Goal: Task Accomplishment & Management: Use online tool/utility

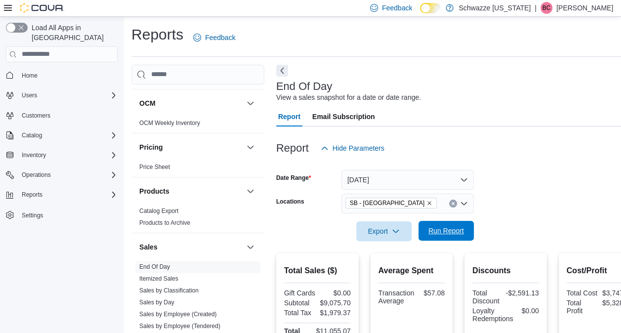
click at [438, 221] on span "Run Report" at bounding box center [445, 231] width 43 height 20
click at [444, 224] on span "Run Report" at bounding box center [445, 231] width 43 height 20
click at [426, 202] on icon "Remove SB - Glendale from selection in this group" at bounding box center [429, 203] width 6 height 6
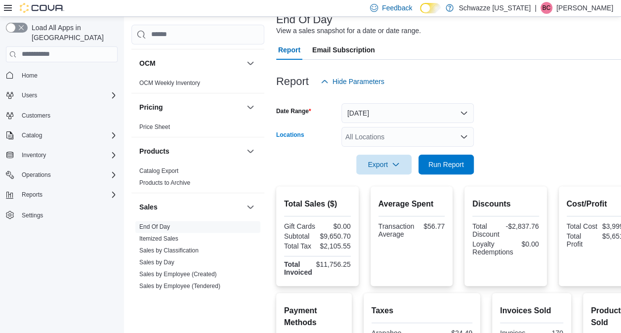
scroll to position [67, 0]
click at [371, 141] on div "All Locations Combo box. Selected. Combo box input. All Locations. Type some te…" at bounding box center [407, 136] width 132 height 20
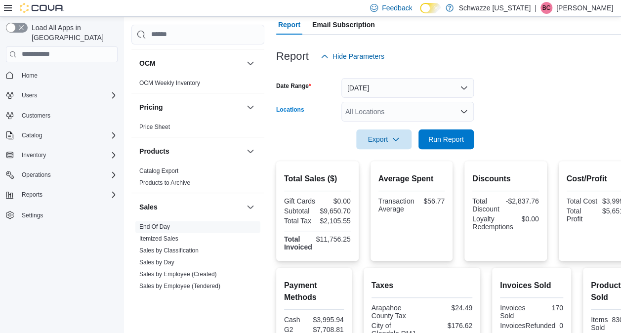
scroll to position [91, 0]
click at [378, 105] on div "All Locations" at bounding box center [407, 112] width 132 height 20
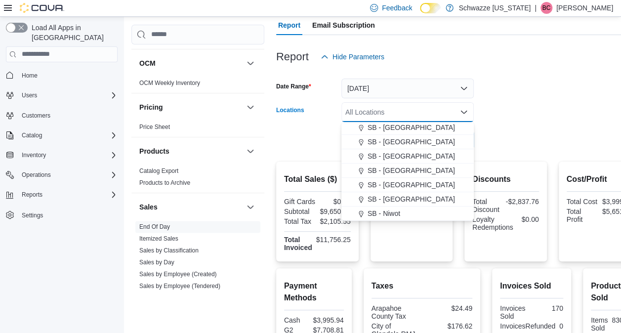
scroll to position [264, 0]
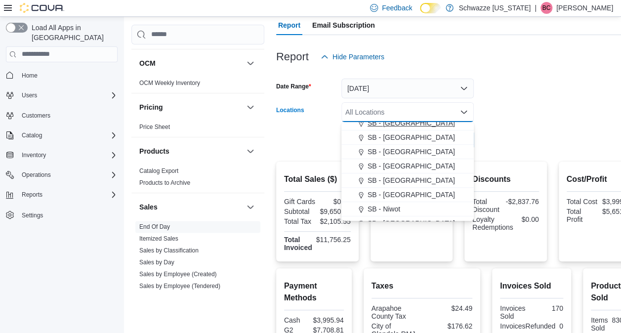
click at [393, 125] on span "SB - [GEOGRAPHIC_DATA]" at bounding box center [410, 123] width 87 height 10
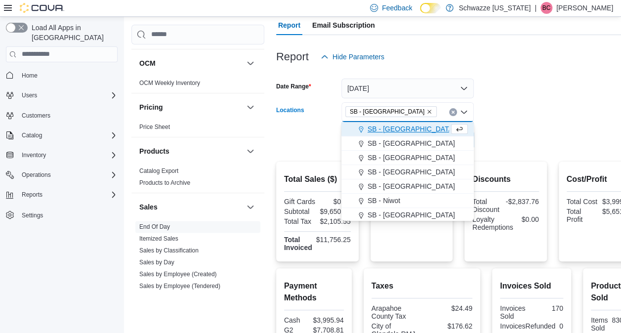
click at [529, 136] on form "Date Range [DATE] Locations [GEOGRAPHIC_DATA] - [GEOGRAPHIC_DATA] Combo box. Se…" at bounding box center [458, 108] width 364 height 83
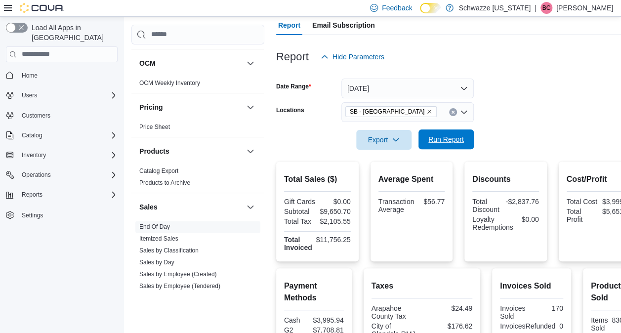
click at [434, 137] on span "Run Report" at bounding box center [446, 139] width 36 height 10
click at [427, 112] on icon "Remove SB - Glendale from selection in this group" at bounding box center [429, 112] width 4 height 4
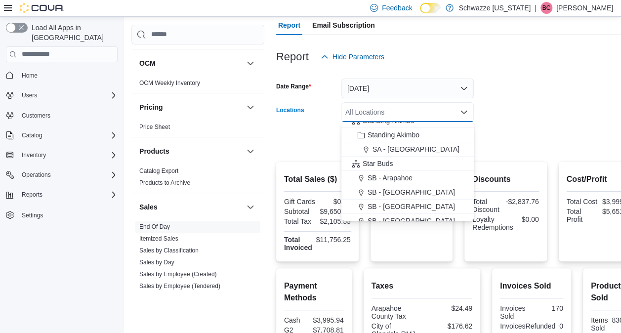
scroll to position [47, 0]
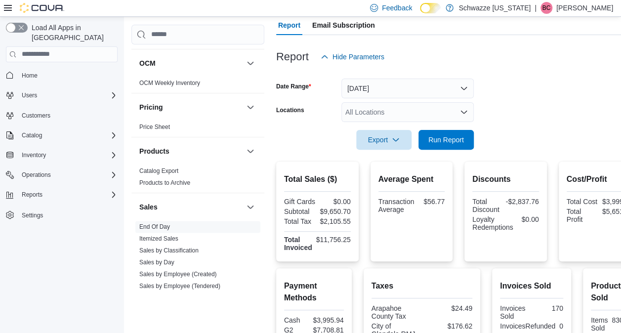
click at [349, 243] on div "$11,756.25" at bounding box center [333, 240] width 35 height 8
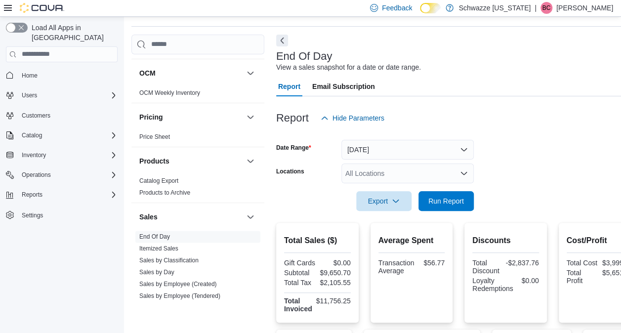
scroll to position [0, 0]
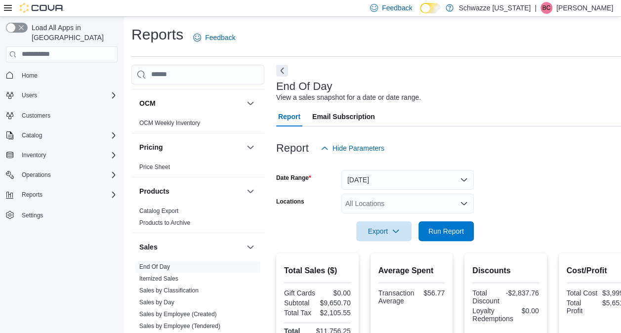
click at [393, 208] on div "All Locations" at bounding box center [407, 204] width 132 height 20
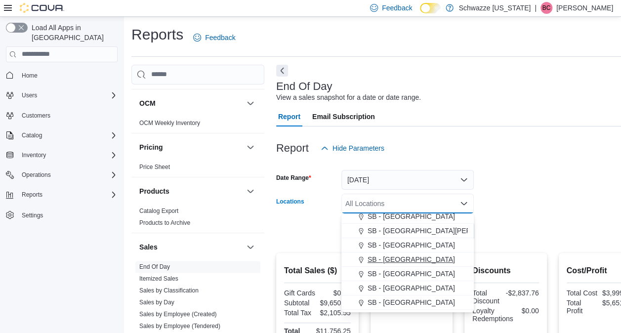
scroll to position [202, 0]
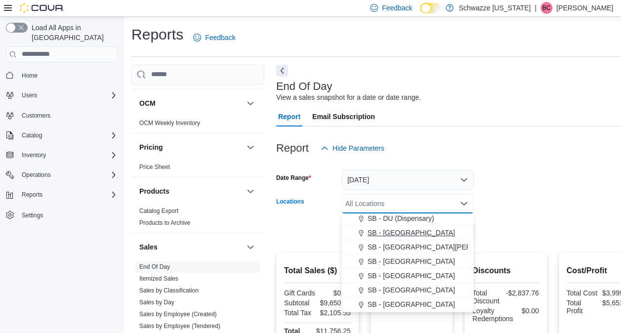
click at [401, 234] on span "SB - [GEOGRAPHIC_DATA]" at bounding box center [410, 233] width 87 height 10
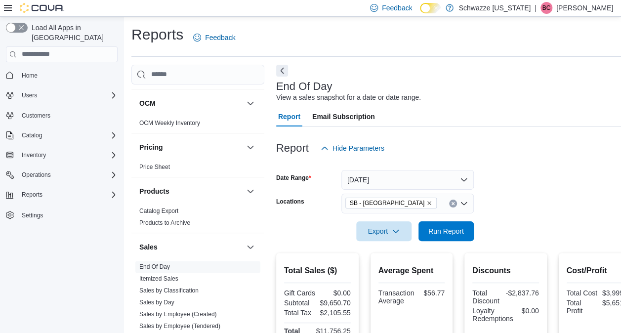
click at [520, 219] on div at bounding box center [458, 217] width 364 height 8
click at [449, 229] on span "Run Report" at bounding box center [446, 231] width 36 height 10
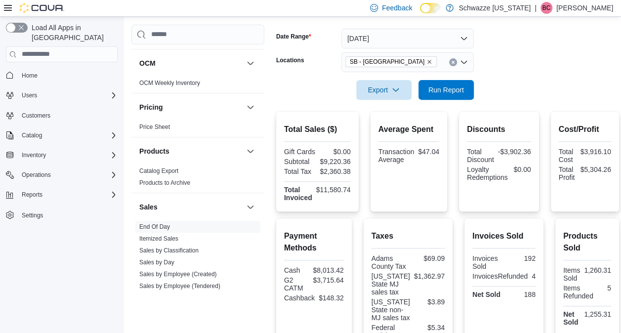
scroll to position [138, 0]
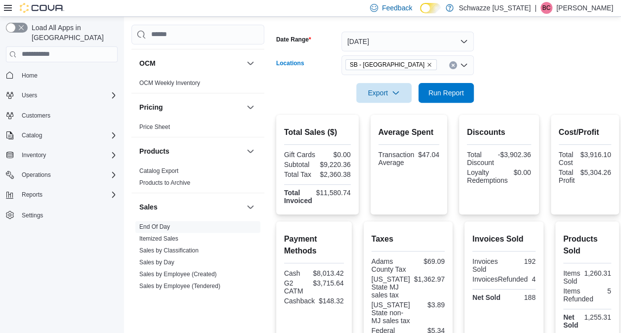
click at [426, 66] on icon "Remove SB - Federal Heights from selection in this group" at bounding box center [429, 65] width 6 height 6
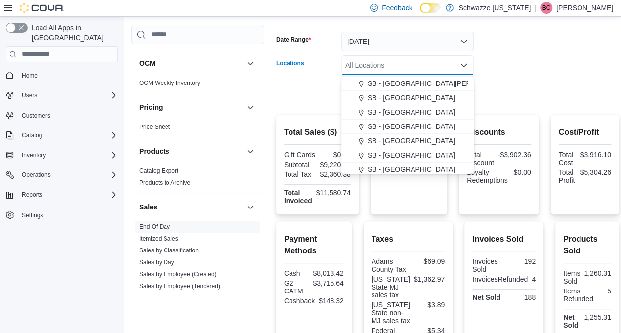
scroll to position [228, 0]
click at [398, 112] on span "SB - [GEOGRAPHIC_DATA]" at bounding box center [410, 112] width 87 height 10
click at [494, 105] on div at bounding box center [447, 109] width 343 height 12
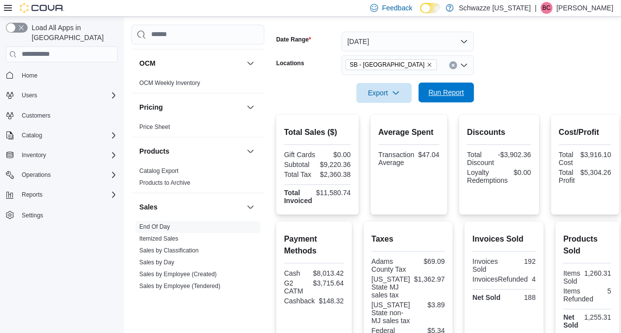
click at [448, 93] on span "Run Report" at bounding box center [446, 92] width 36 height 10
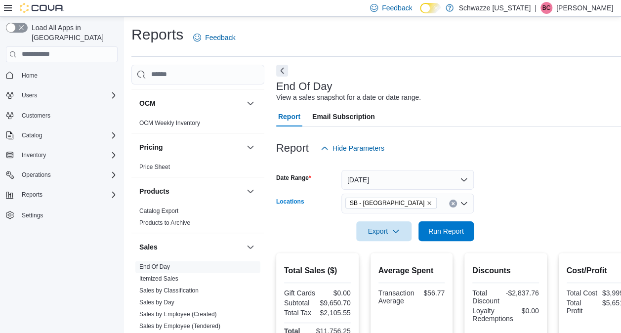
click at [426, 201] on icon "Remove SB - Glendale from selection in this group" at bounding box center [429, 203] width 6 height 6
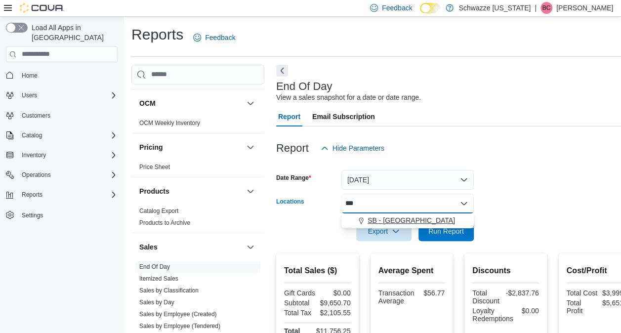
type input "***"
click at [388, 222] on span "SB - [GEOGRAPHIC_DATA]" at bounding box center [410, 220] width 87 height 10
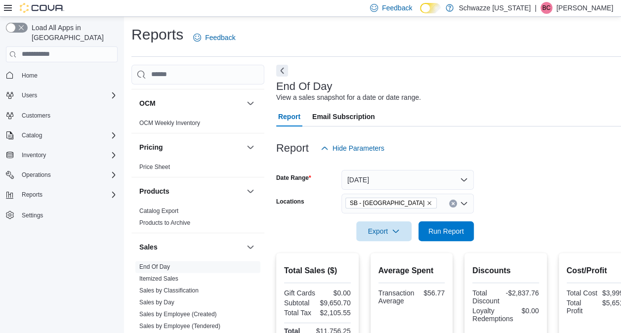
click at [508, 221] on div at bounding box center [458, 217] width 364 height 8
click at [450, 214] on div at bounding box center [458, 217] width 364 height 8
click at [448, 218] on div at bounding box center [458, 217] width 364 height 8
click at [460, 226] on span "Run Report" at bounding box center [446, 231] width 36 height 10
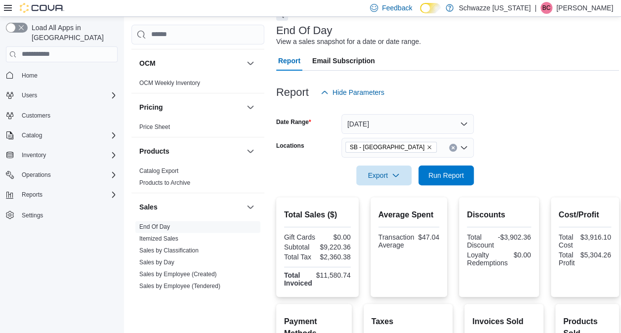
scroll to position [52, 0]
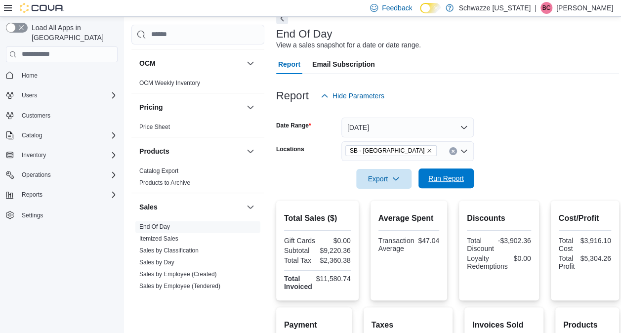
click at [451, 177] on span "Run Report" at bounding box center [446, 178] width 36 height 10
click at [426, 152] on icon "Remove SB - Federal Heights from selection in this group" at bounding box center [429, 151] width 6 height 6
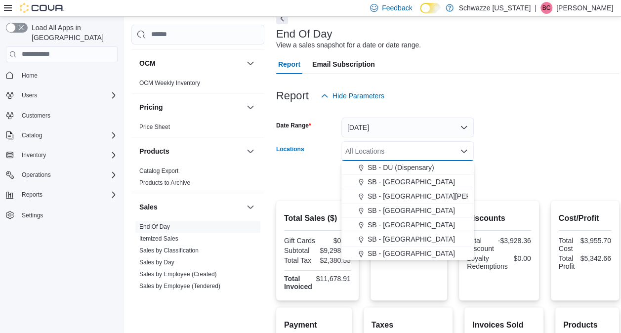
scroll to position [202, 0]
click at [388, 221] on span "SB - [GEOGRAPHIC_DATA]" at bounding box center [410, 223] width 87 height 10
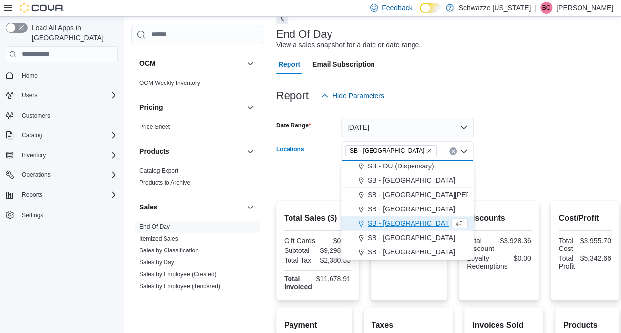
click at [522, 182] on form "Date Range [DATE] Locations [GEOGRAPHIC_DATA] - [GEOGRAPHIC_DATA] Combo box. Se…" at bounding box center [447, 147] width 343 height 83
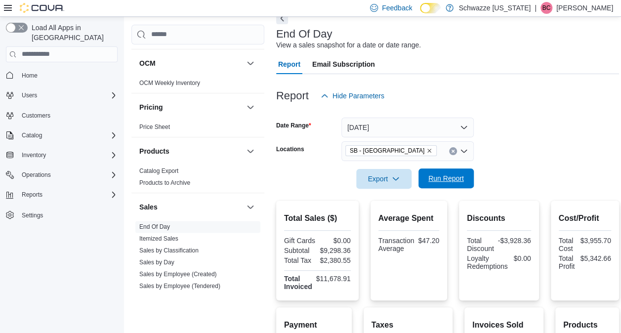
click at [438, 182] on span "Run Report" at bounding box center [446, 178] width 36 height 10
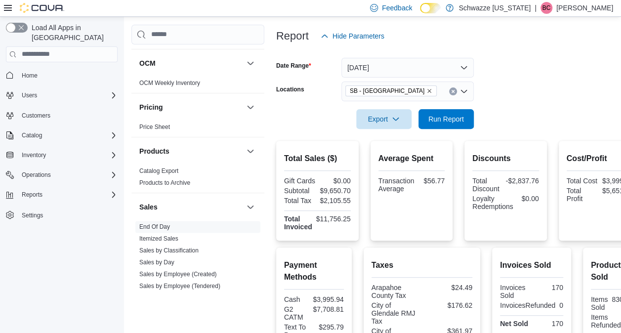
scroll to position [105, 0]
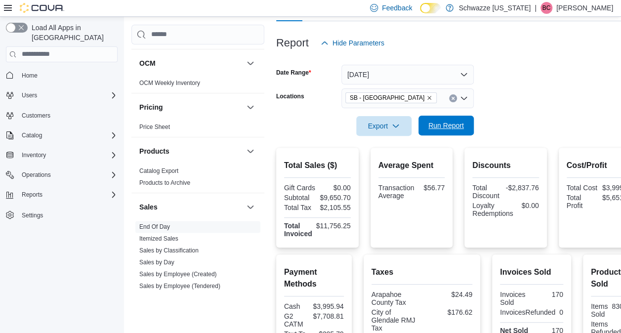
click at [442, 122] on span "Run Report" at bounding box center [446, 125] width 36 height 10
click at [427, 96] on icon "Remove SB - Glendale from selection in this group" at bounding box center [429, 98] width 4 height 4
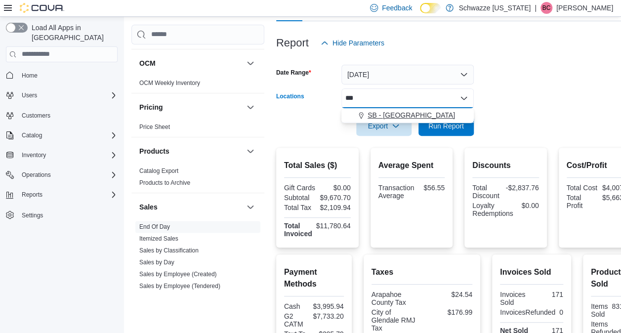
type input "***"
click at [413, 116] on span "SB - [GEOGRAPHIC_DATA]" at bounding box center [410, 115] width 87 height 10
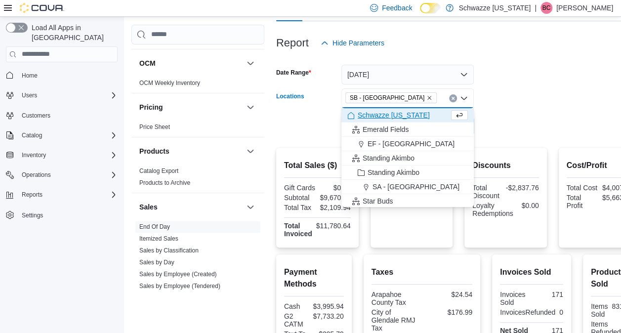
click at [489, 131] on form "Date Range [DATE] Locations SB - [GEOGRAPHIC_DATA] Combo box. Selected. SB - [G…" at bounding box center [458, 94] width 364 height 83
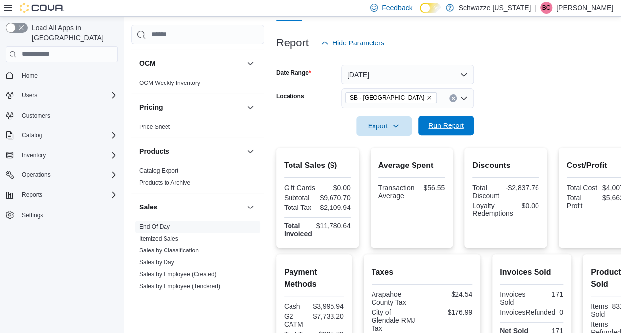
click at [441, 126] on span "Run Report" at bounding box center [446, 125] width 36 height 10
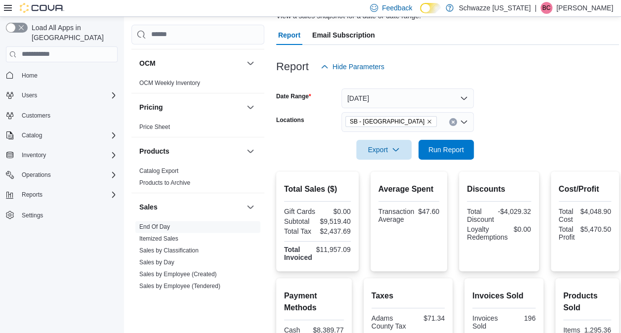
scroll to position [77, 0]
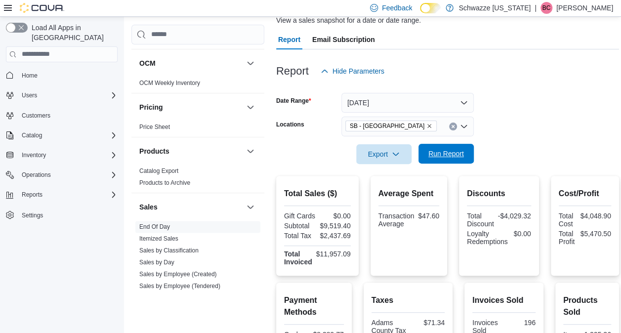
click at [446, 158] on span "Run Report" at bounding box center [446, 154] width 36 height 10
click at [426, 125] on icon "Remove SB - Federal Heights from selection in this group" at bounding box center [429, 126] width 6 height 6
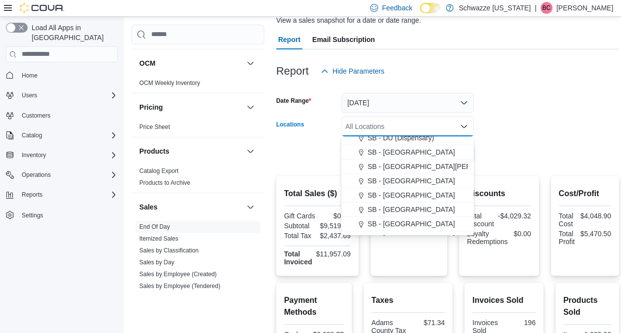
scroll to position [206, 0]
click at [398, 188] on button "SB - [GEOGRAPHIC_DATA]" at bounding box center [407, 195] width 132 height 14
click at [494, 157] on form "Date Range [DATE] Locations [GEOGRAPHIC_DATA] - [GEOGRAPHIC_DATA] Combo box. Se…" at bounding box center [447, 122] width 343 height 83
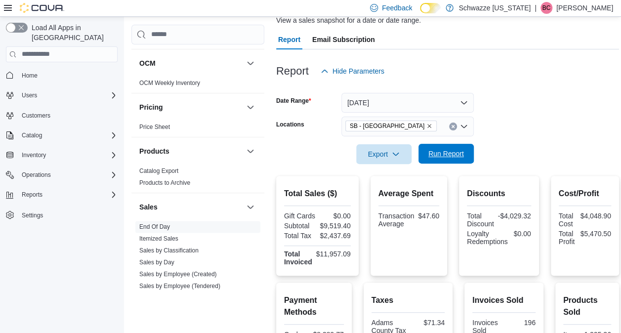
click at [442, 155] on span "Run Report" at bounding box center [446, 154] width 36 height 10
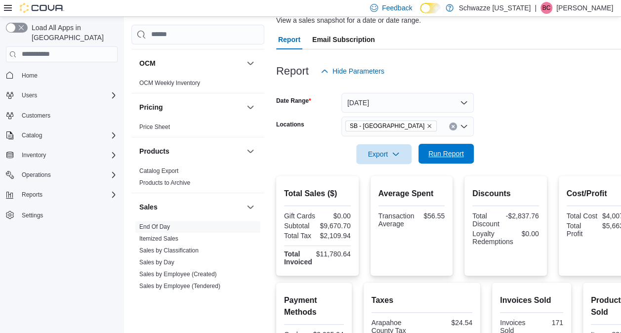
click at [419, 147] on button "Run Report" at bounding box center [445, 154] width 55 height 20
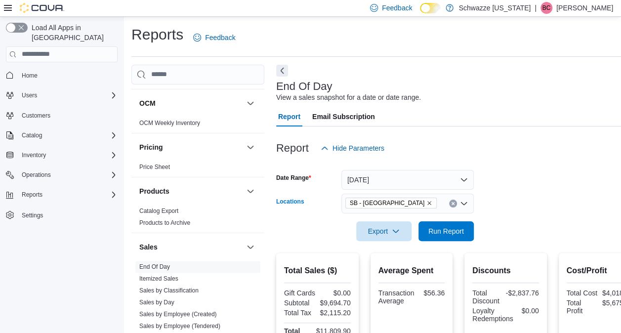
click at [426, 203] on icon "Remove SB - Glendale from selection in this group" at bounding box center [429, 203] width 6 height 6
drag, startPoint x: 565, startPoint y: 195, endPoint x: 523, endPoint y: 226, distance: 52.2
drag, startPoint x: 523, startPoint y: 226, endPoint x: 516, endPoint y: 241, distance: 17.0
click at [516, 241] on div at bounding box center [458, 247] width 364 height 12
click at [375, 200] on div "All Locations" at bounding box center [407, 204] width 132 height 20
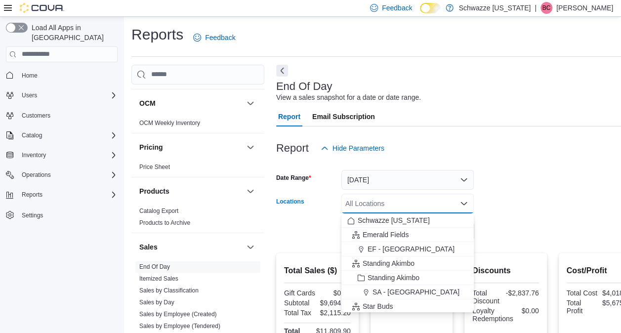
click at [375, 200] on div "All Locations" at bounding box center [407, 204] width 132 height 20
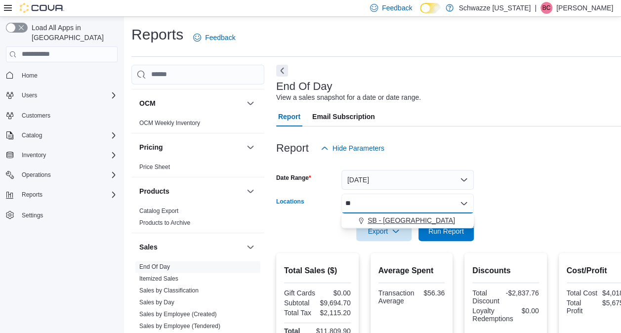
type input "**"
click at [389, 220] on span "SB - [GEOGRAPHIC_DATA]" at bounding box center [410, 220] width 87 height 10
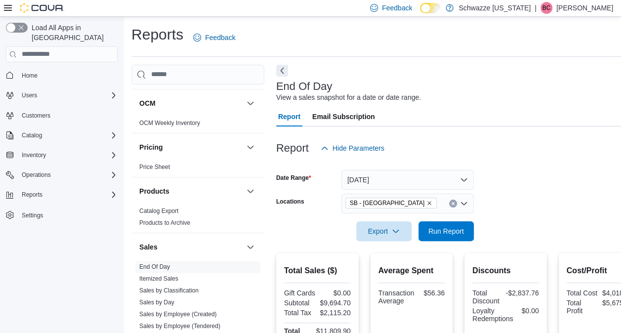
click at [555, 227] on form "Date Range [DATE] Locations SB - [GEOGRAPHIC_DATA] Export Run Report" at bounding box center [458, 199] width 364 height 83
click at [420, 226] on button "Run Report" at bounding box center [445, 231] width 55 height 20
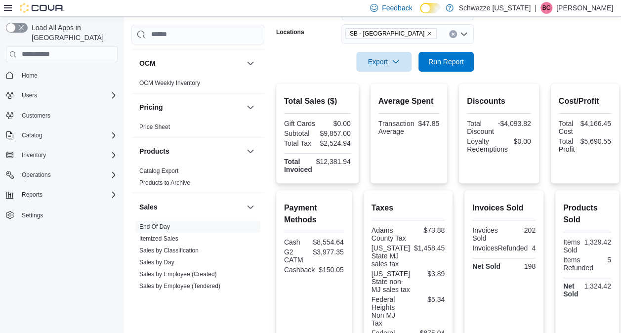
scroll to position [164, 0]
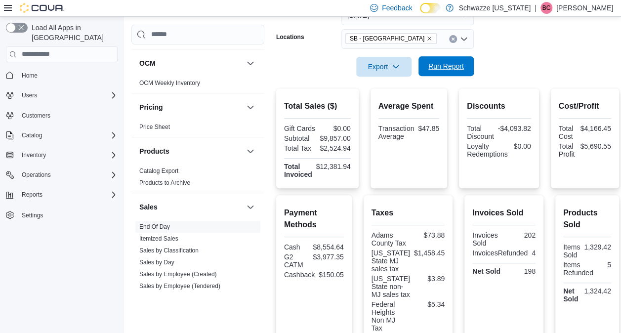
click at [447, 66] on span "Run Report" at bounding box center [446, 66] width 36 height 10
click at [426, 40] on icon "Remove SB - Federal Heights from selection in this group" at bounding box center [429, 39] width 6 height 6
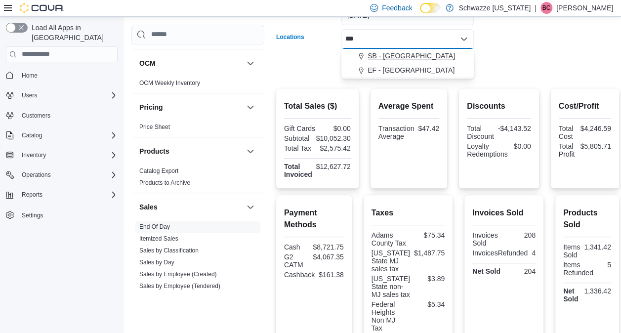
type input "***"
click at [391, 55] on span "SB - [GEOGRAPHIC_DATA]" at bounding box center [410, 56] width 87 height 10
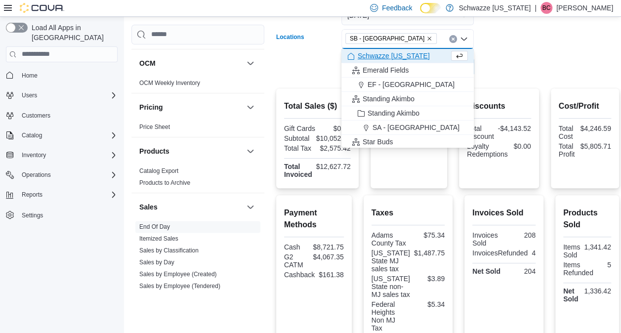
click at [538, 85] on div at bounding box center [447, 83] width 343 height 12
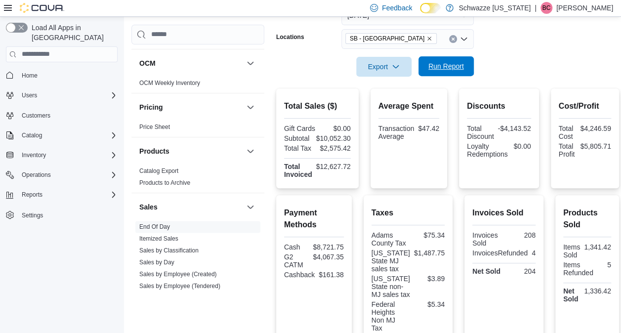
click at [460, 70] on span "Run Report" at bounding box center [446, 66] width 36 height 10
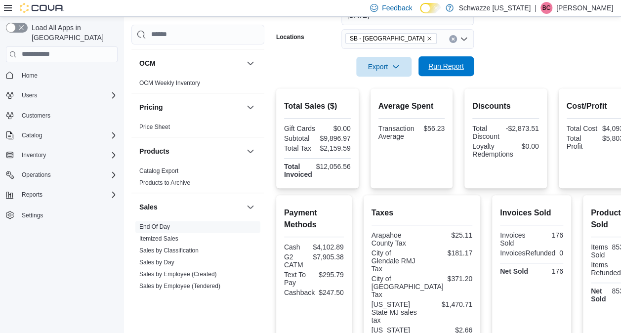
click at [428, 73] on span "Run Report" at bounding box center [445, 66] width 43 height 20
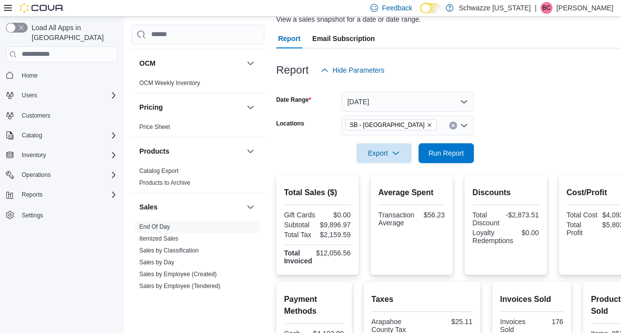
scroll to position [79, 0]
click at [452, 154] on span "Run Report" at bounding box center [446, 152] width 36 height 10
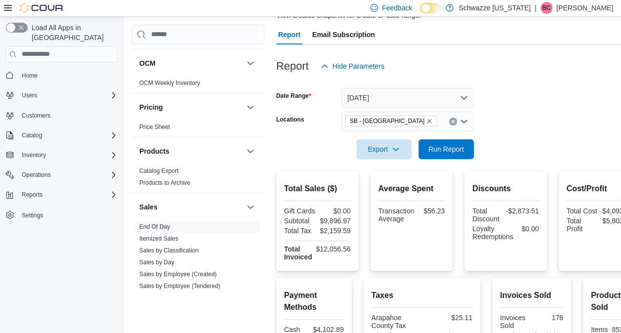
scroll to position [65, 0]
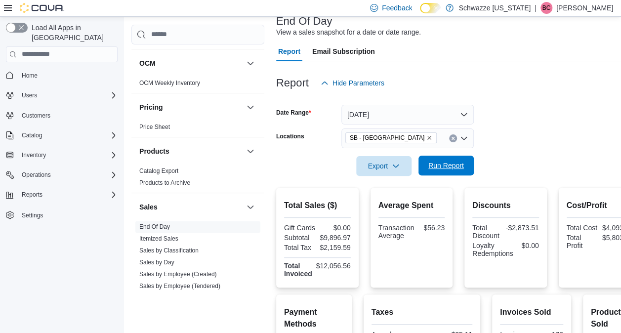
click at [439, 164] on span "Run Report" at bounding box center [446, 166] width 36 height 10
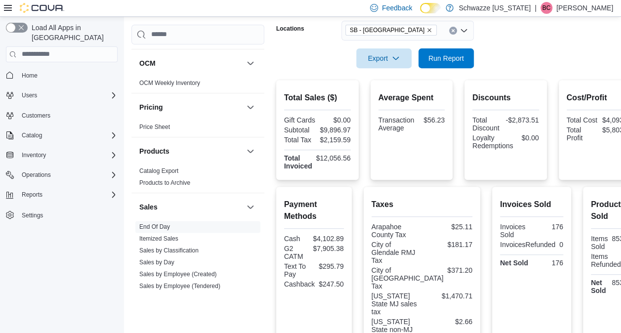
scroll to position [171, 0]
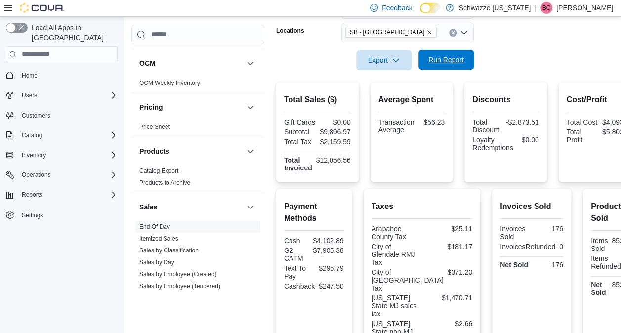
click at [441, 59] on span "Run Report" at bounding box center [446, 60] width 36 height 10
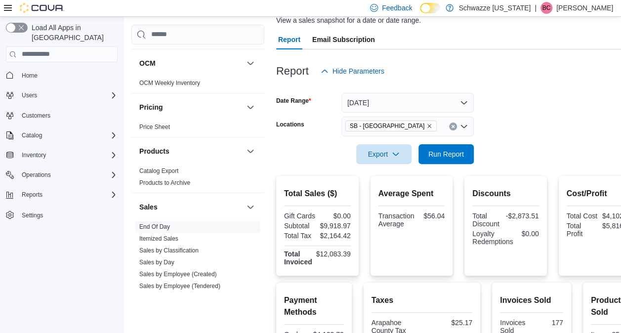
scroll to position [76, 0]
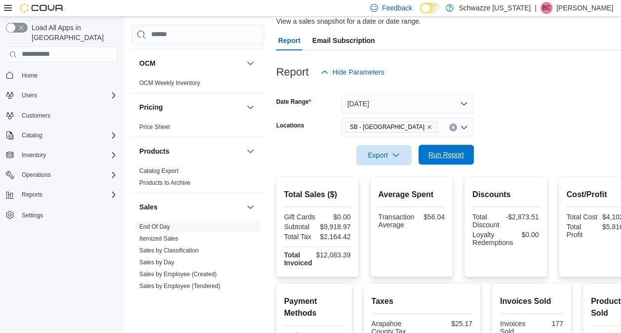
click at [443, 152] on span "Run Report" at bounding box center [446, 155] width 36 height 10
click at [427, 157] on span "Run Report" at bounding box center [445, 155] width 43 height 20
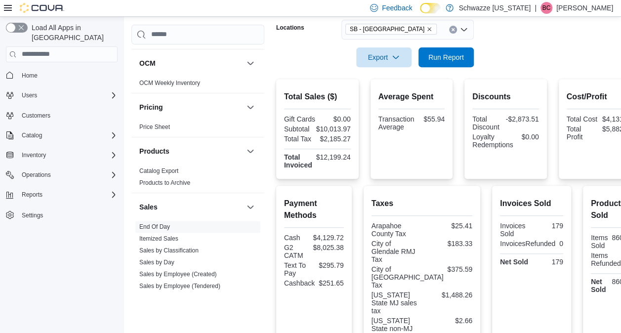
scroll to position [171, 0]
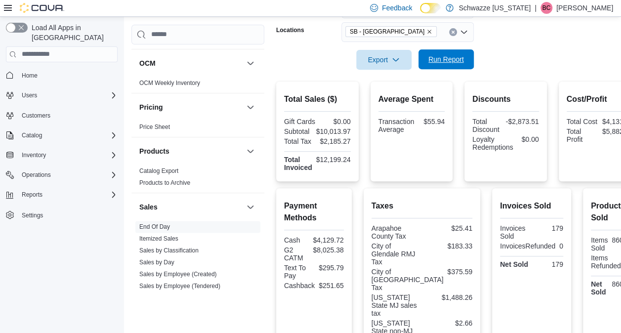
click at [458, 58] on span "Run Report" at bounding box center [446, 59] width 36 height 10
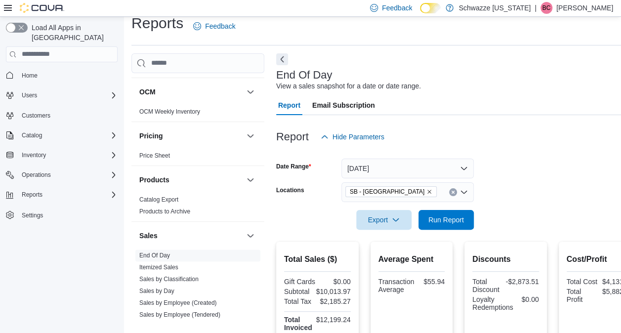
scroll to position [2, 0]
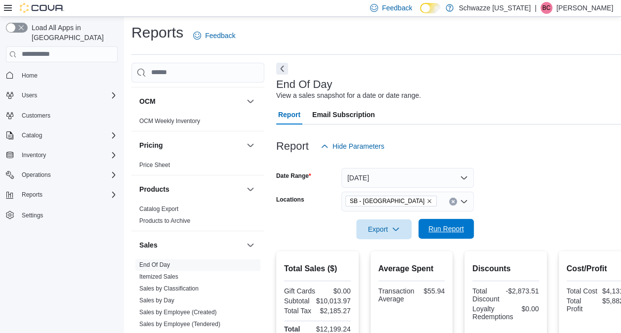
click at [444, 231] on span "Run Report" at bounding box center [446, 229] width 36 height 10
click at [455, 220] on span "Run Report" at bounding box center [445, 229] width 43 height 20
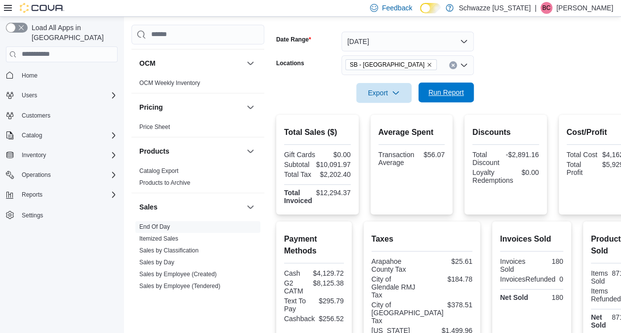
scroll to position [0, 0]
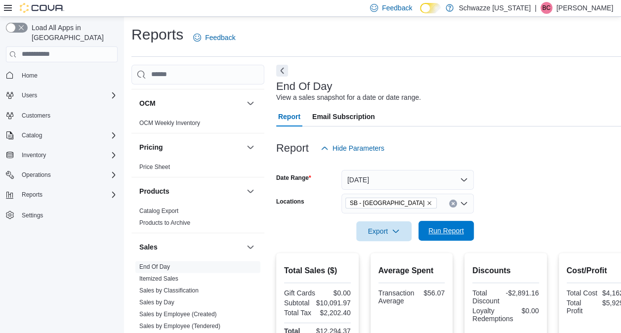
click at [436, 233] on span "Run Report" at bounding box center [446, 231] width 36 height 10
click at [443, 232] on span "Run Report" at bounding box center [446, 231] width 36 height 10
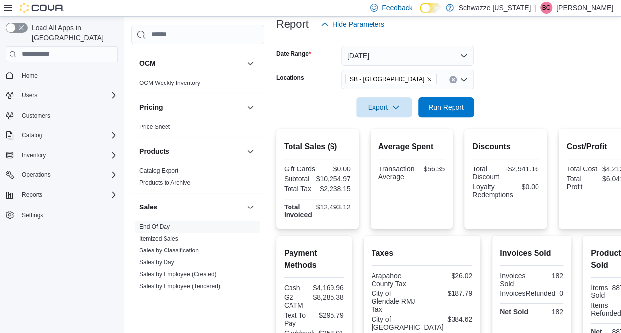
scroll to position [118, 0]
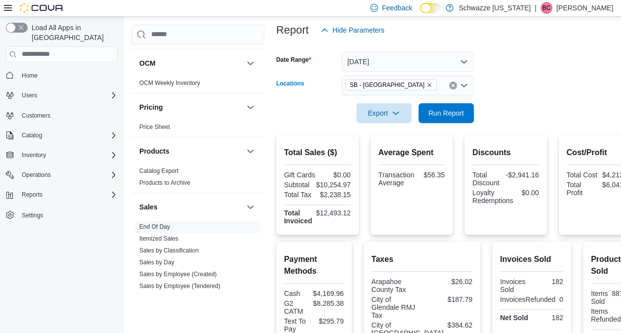
click at [426, 84] on icon "Remove SB - Glendale from selection in this group" at bounding box center [429, 85] width 6 height 6
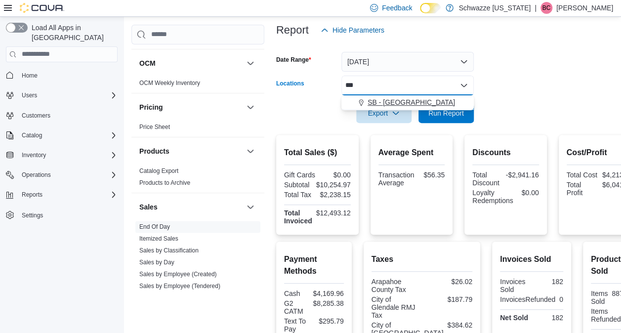
type input "***"
click at [396, 106] on span "SB - [GEOGRAPHIC_DATA]" at bounding box center [410, 102] width 87 height 10
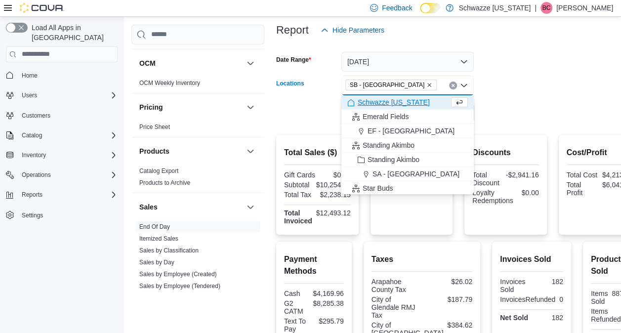
click at [492, 106] on form "Date Range [DATE] Locations SB - [GEOGRAPHIC_DATA] Combo box. Selected. SB - [G…" at bounding box center [458, 81] width 364 height 83
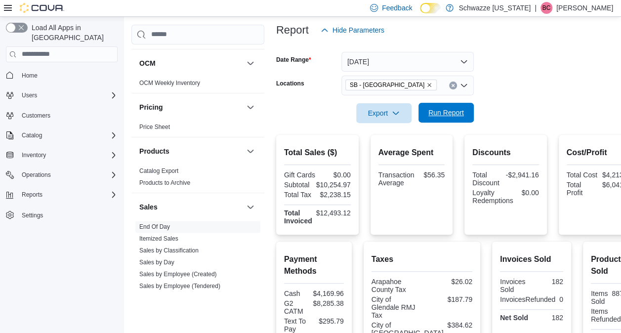
click at [453, 108] on span "Run Report" at bounding box center [446, 113] width 36 height 10
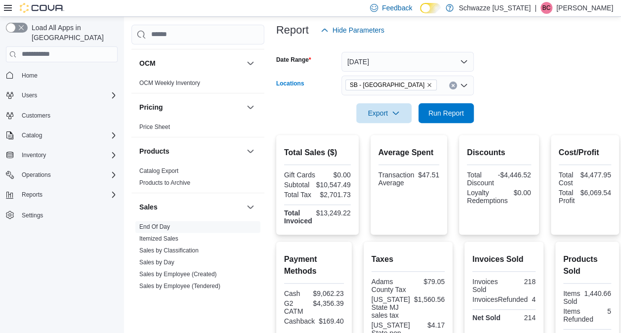
click at [426, 83] on icon "Remove SB - Federal Heights from selection in this group" at bounding box center [429, 85] width 6 height 6
click at [328, 115] on div "Export Run Report" at bounding box center [375, 113] width 198 height 20
click at [393, 88] on div "All Locations" at bounding box center [407, 86] width 132 height 20
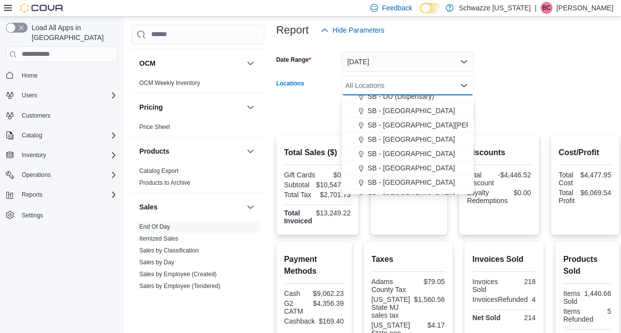
scroll to position [207, 0]
click at [405, 102] on button "SB - DU (Dispensary)" at bounding box center [407, 95] width 132 height 14
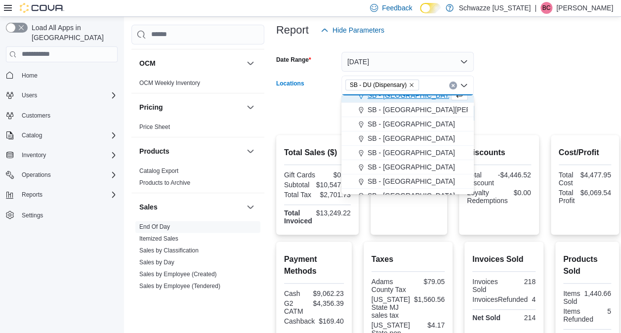
scroll to position [201, 0]
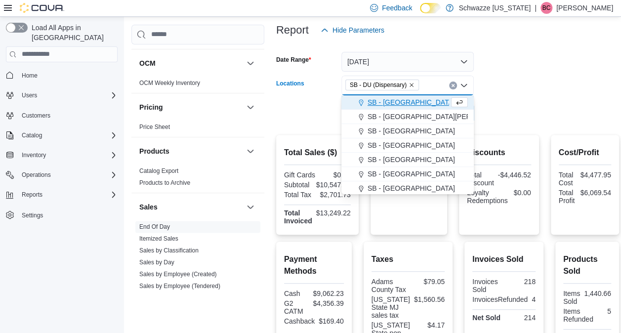
click at [404, 102] on span "SB - [GEOGRAPHIC_DATA]" at bounding box center [410, 102] width 87 height 10
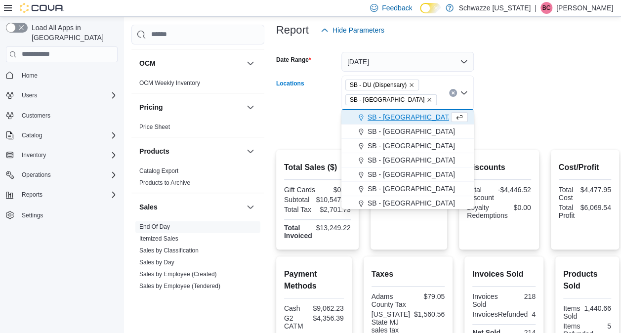
click at [409, 85] on icon "Remove SB - DU (Dispensary) from selection in this group" at bounding box center [411, 85] width 4 height 4
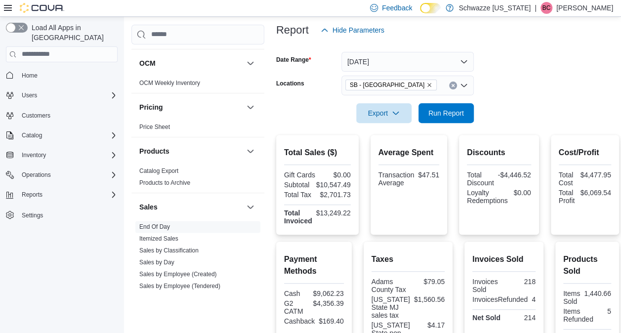
click at [496, 105] on form "Date Range [DATE] Locations SB - [GEOGRAPHIC_DATA] Export Run Report" at bounding box center [447, 81] width 343 height 83
click at [440, 110] on span "Run Report" at bounding box center [446, 113] width 36 height 10
click at [409, 87] on span "SB - [GEOGRAPHIC_DATA]" at bounding box center [391, 85] width 82 height 10
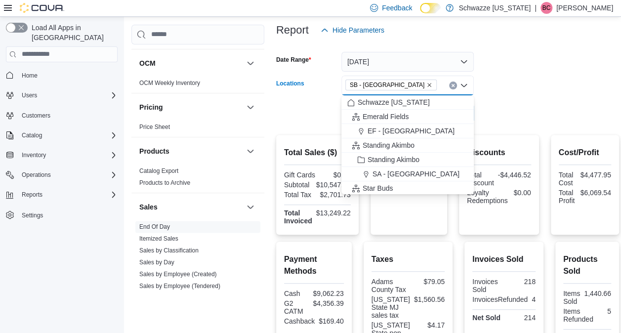
click at [426, 84] on icon "Remove SB - Federal Heights from selection in this group" at bounding box center [429, 85] width 6 height 6
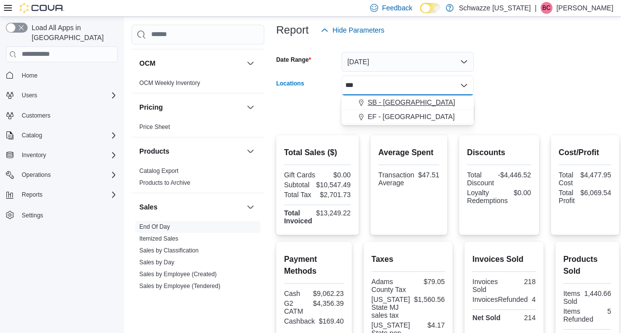
type input "***"
click at [394, 102] on span "SB - [GEOGRAPHIC_DATA]" at bounding box center [410, 102] width 87 height 10
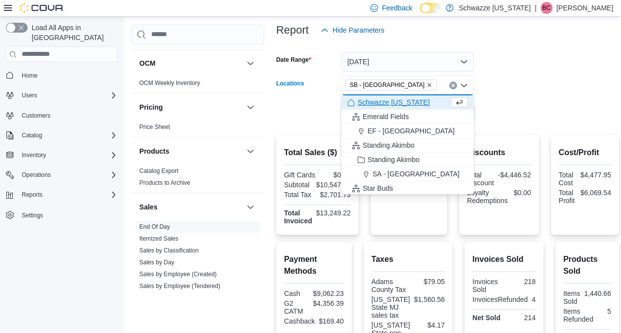
click at [538, 109] on form "Date Range [DATE] Locations [GEOGRAPHIC_DATA] - [GEOGRAPHIC_DATA] Combo box. Se…" at bounding box center [447, 81] width 343 height 83
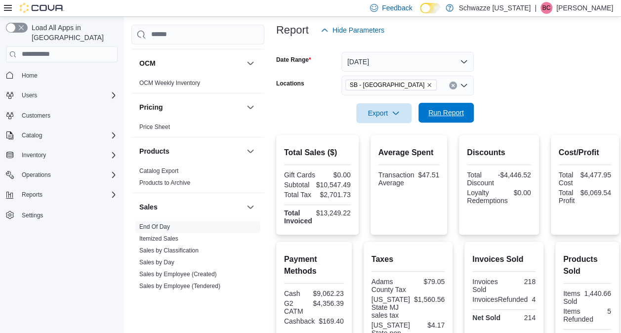
click at [449, 112] on span "Run Report" at bounding box center [446, 113] width 36 height 10
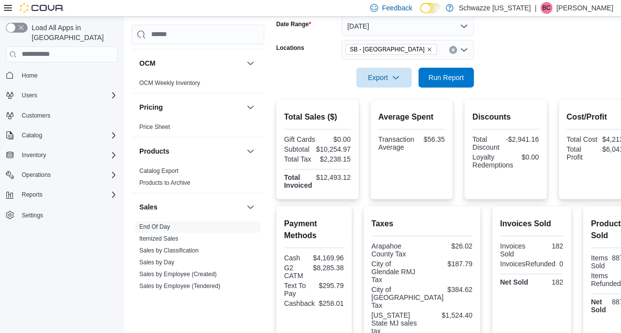
scroll to position [141, 0]
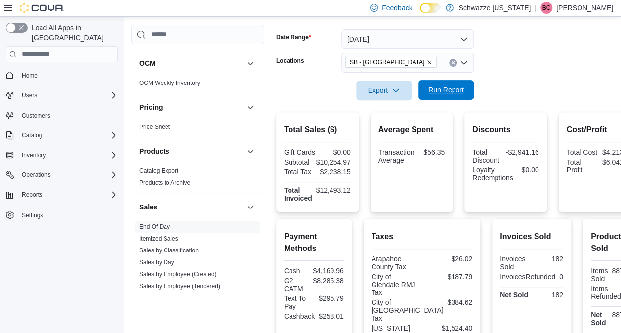
click at [460, 88] on span "Run Report" at bounding box center [446, 90] width 36 height 10
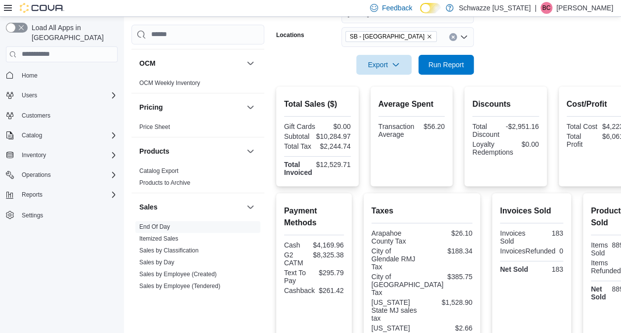
scroll to position [109, 0]
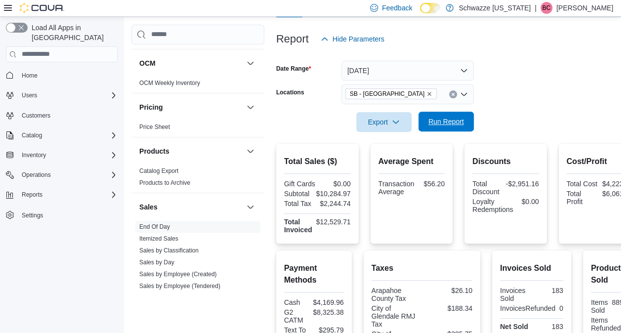
click at [451, 125] on span "Run Report" at bounding box center [446, 122] width 36 height 10
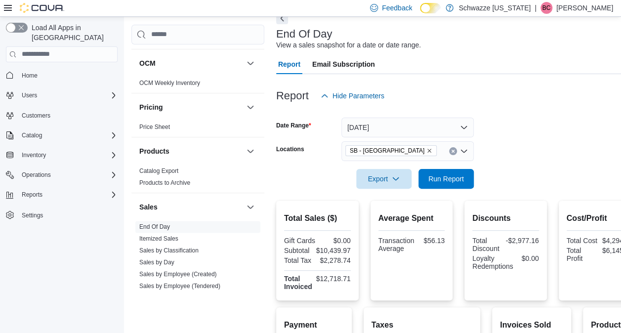
scroll to position [43, 0]
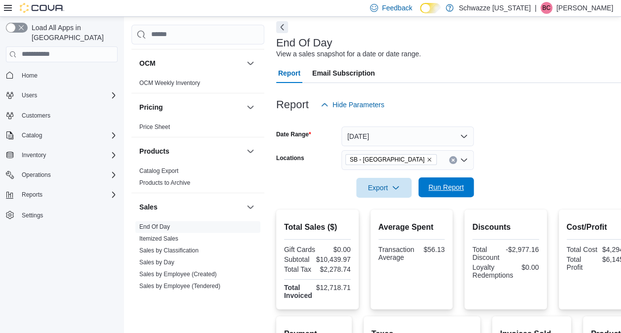
click at [458, 192] on span "Run Report" at bounding box center [446, 187] width 36 height 10
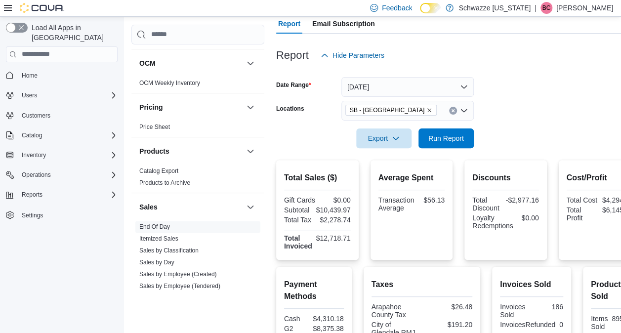
scroll to position [85, 0]
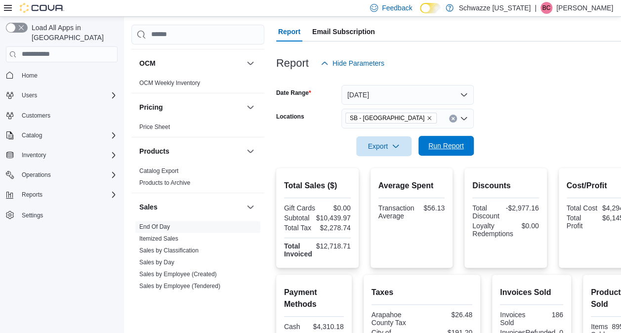
click at [450, 145] on span "Run Report" at bounding box center [446, 146] width 36 height 10
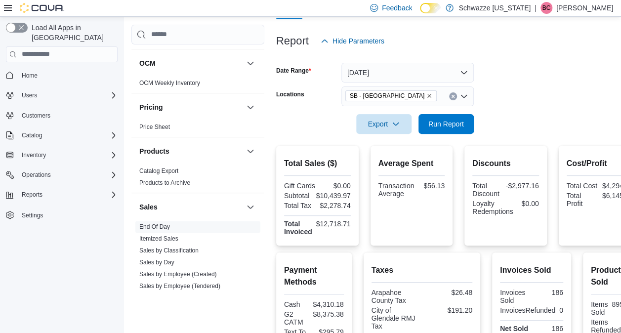
scroll to position [108, 0]
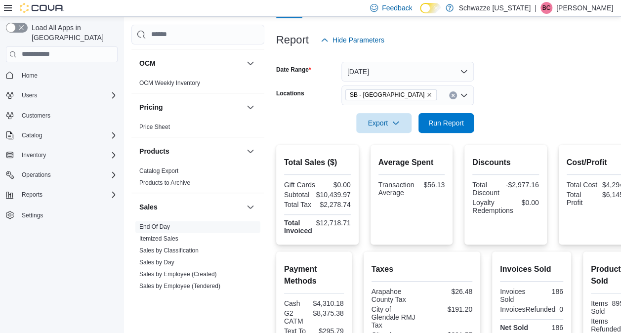
click at [426, 95] on icon "Remove SB - Glendale from selection in this group" at bounding box center [429, 95] width 6 height 6
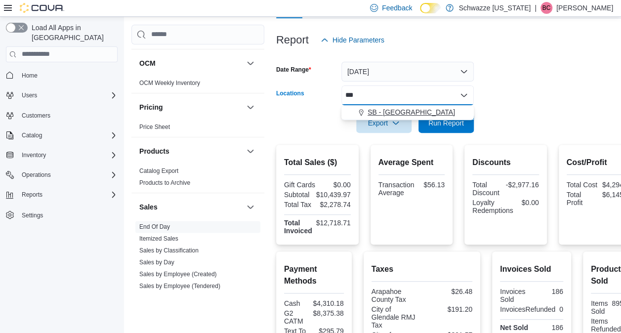
type input "***"
click at [394, 115] on span "SB - [GEOGRAPHIC_DATA]" at bounding box center [410, 112] width 87 height 10
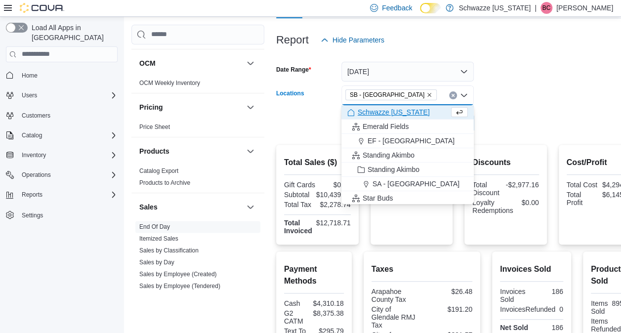
click at [542, 133] on div at bounding box center [458, 139] width 364 height 12
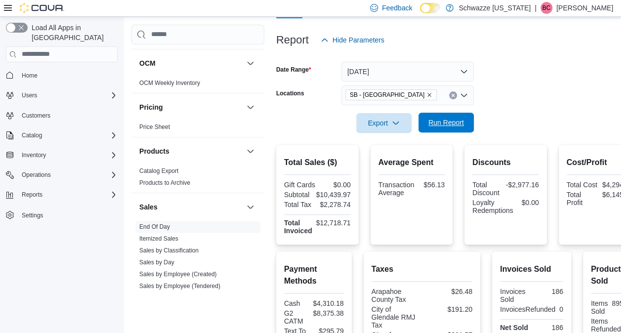
click at [470, 126] on button "Run Report" at bounding box center [445, 123] width 55 height 20
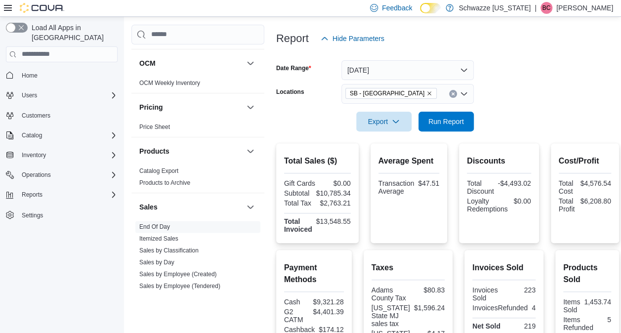
scroll to position [87, 0]
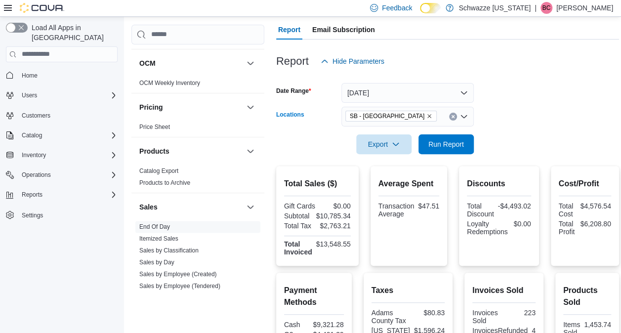
click at [426, 116] on icon "Remove SB - Federal Heights from selection in this group" at bounding box center [429, 116] width 6 height 6
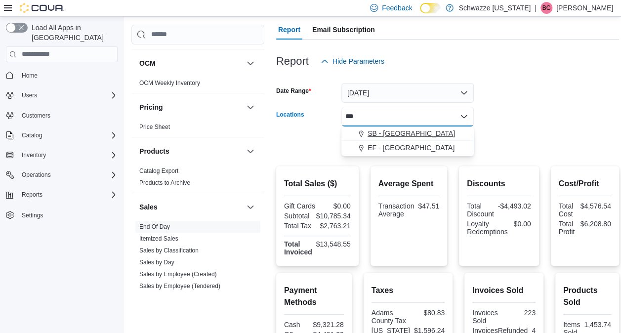
type input "***"
click at [396, 131] on span "SB - [GEOGRAPHIC_DATA]" at bounding box center [410, 133] width 87 height 10
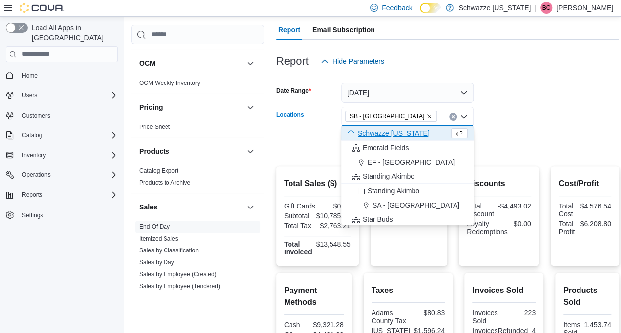
click at [519, 130] on div at bounding box center [447, 130] width 343 height 8
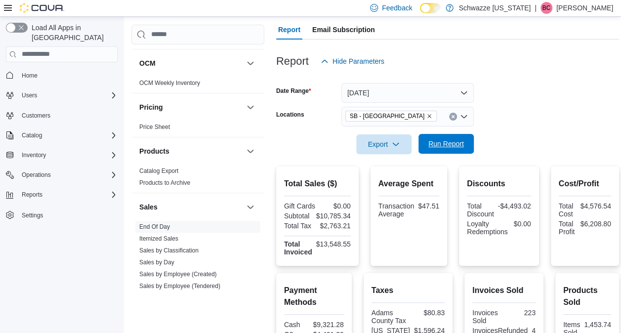
click at [453, 138] on span "Run Report" at bounding box center [445, 144] width 43 height 20
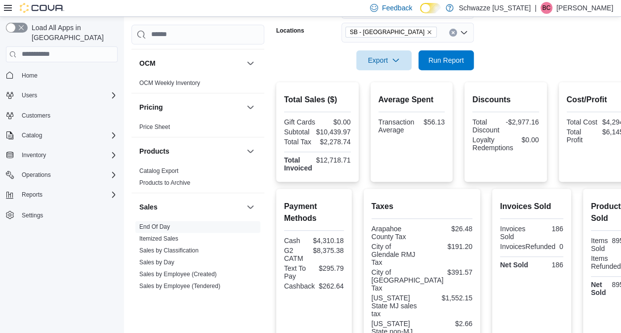
scroll to position [172, 0]
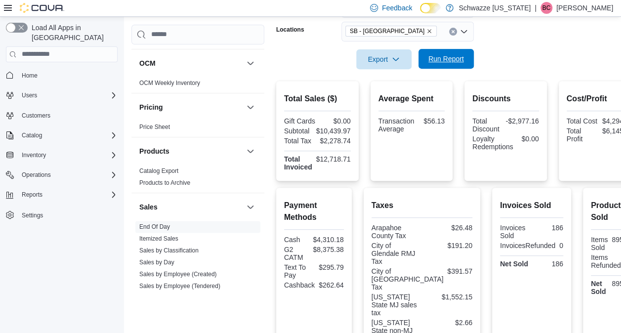
click at [443, 60] on span "Run Report" at bounding box center [446, 59] width 36 height 10
click at [432, 56] on span "Run Report" at bounding box center [446, 59] width 36 height 10
click at [438, 63] on span "Run Report" at bounding box center [446, 59] width 36 height 10
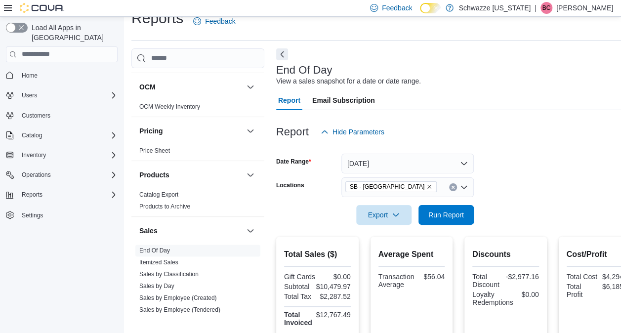
scroll to position [0, 0]
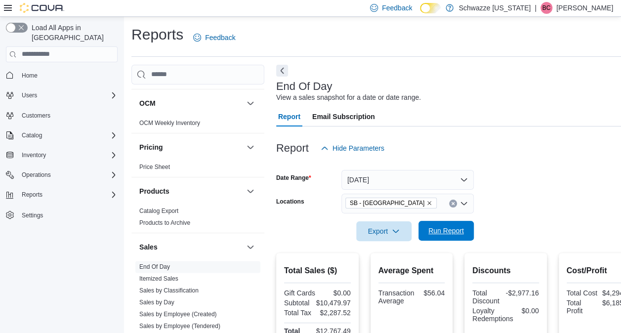
click at [460, 235] on span "Run Report" at bounding box center [446, 231] width 36 height 10
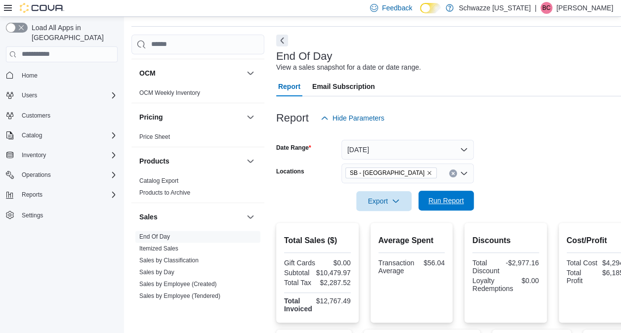
scroll to position [9, 0]
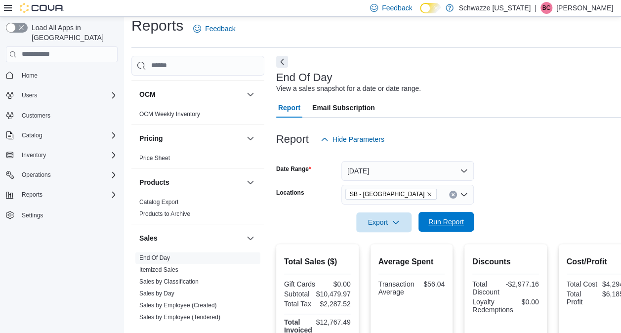
click at [454, 220] on span "Run Report" at bounding box center [446, 222] width 36 height 10
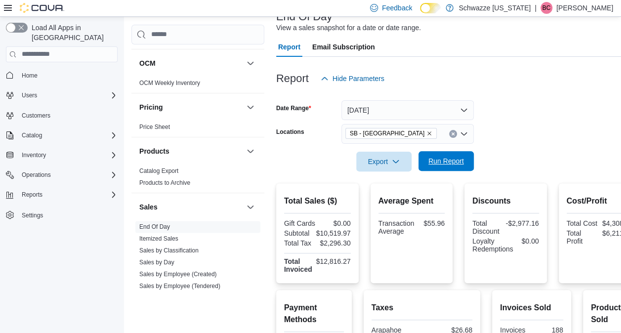
scroll to position [69, 0]
click at [435, 158] on span "Run Report" at bounding box center [446, 162] width 36 height 10
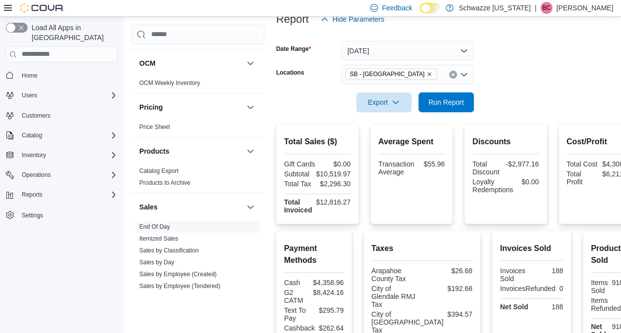
scroll to position [129, 0]
click at [426, 74] on icon "Remove SB - Glendale from selection in this group" at bounding box center [429, 74] width 6 height 6
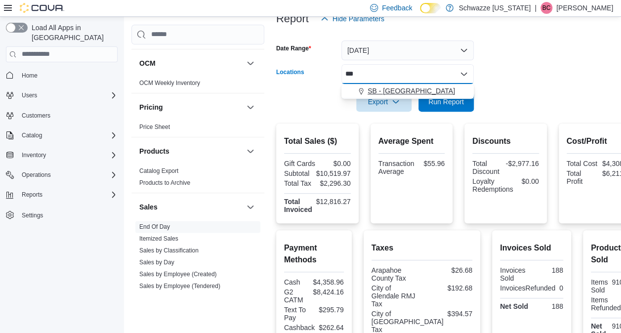
type input "***"
click at [389, 88] on span "SB - [GEOGRAPHIC_DATA]" at bounding box center [410, 91] width 87 height 10
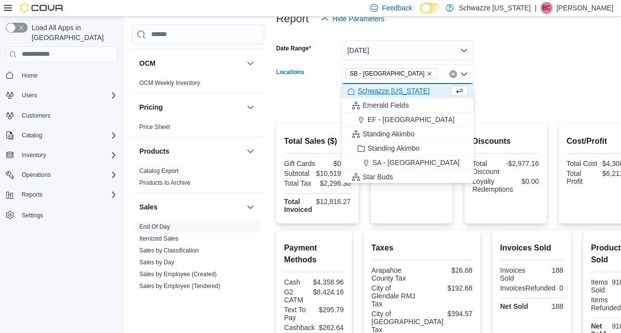
click at [555, 90] on div at bounding box center [458, 88] width 364 height 8
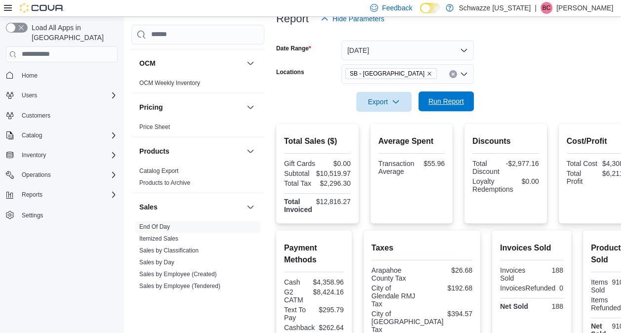
click at [452, 106] on span "Run Report" at bounding box center [446, 101] width 36 height 10
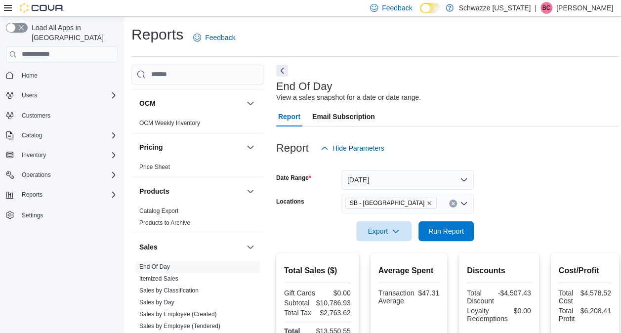
click at [426, 201] on icon "Remove SB - Federal Heights from selection in this group" at bounding box center [429, 203] width 6 height 6
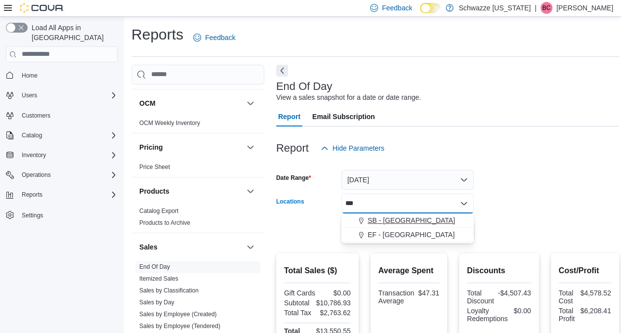
type input "***"
click at [376, 222] on span "SB - [GEOGRAPHIC_DATA]" at bounding box center [410, 220] width 87 height 10
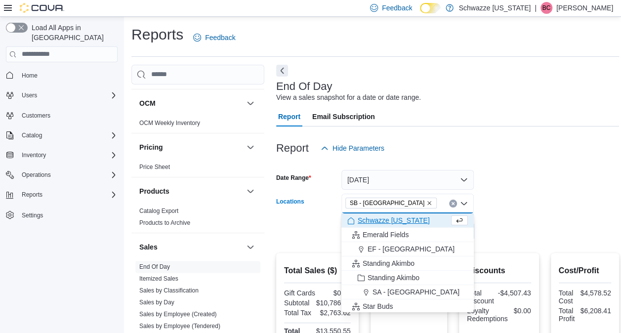
click at [488, 218] on div at bounding box center [447, 217] width 343 height 8
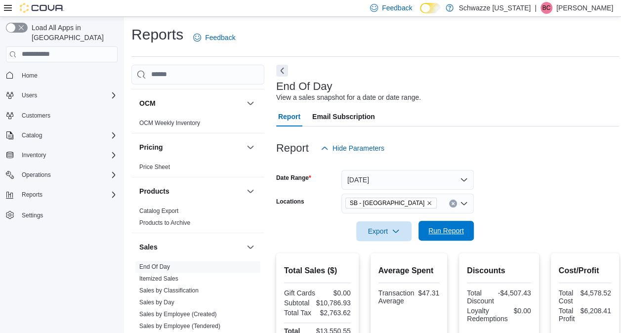
click at [432, 227] on span "Run Report" at bounding box center [446, 231] width 36 height 10
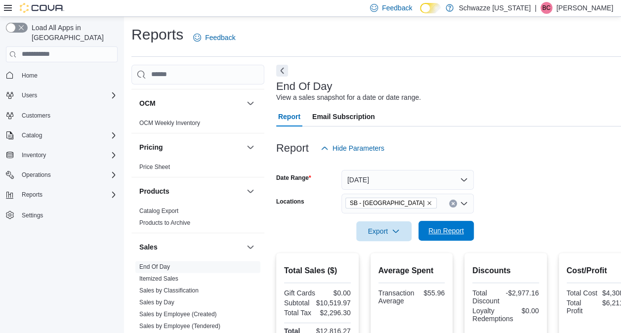
click at [429, 229] on span "Run Report" at bounding box center [446, 231] width 36 height 10
click at [450, 230] on span "Run Report" at bounding box center [446, 231] width 36 height 10
click at [447, 226] on span "Run Report" at bounding box center [446, 231] width 36 height 10
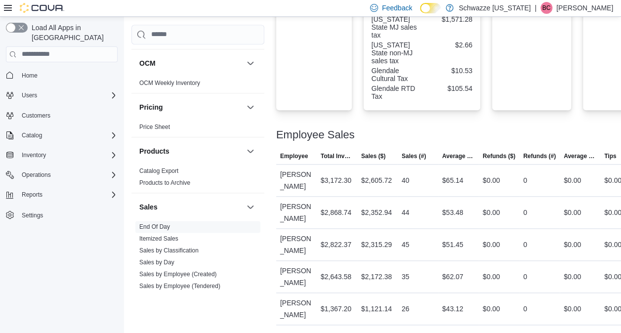
scroll to position [472, 0]
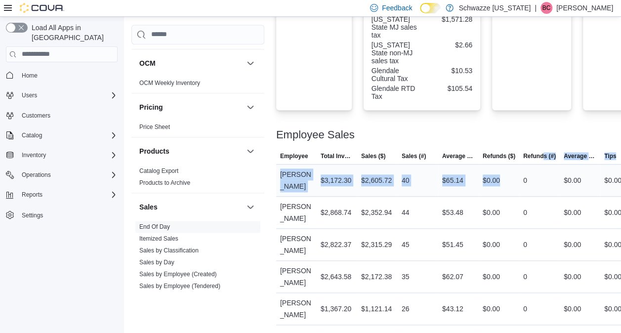
drag, startPoint x: 530, startPoint y: 154, endPoint x: 502, endPoint y: 194, distance: 48.5
click at [502, 194] on table "This table contains 5 rows. Employee Total Invoiced Sales ($) Sales (#) Average…" at bounding box center [458, 237] width 364 height 176
click at [502, 194] on td "Refunds ($) $0.00" at bounding box center [499, 180] width 40 height 32
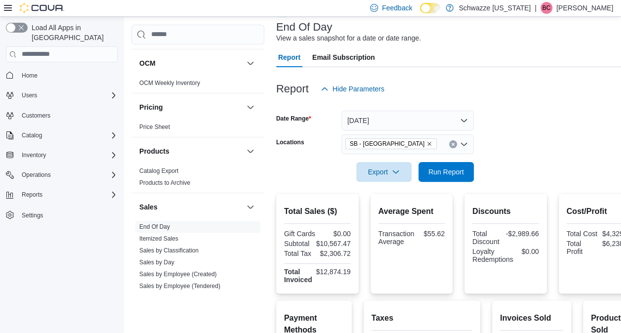
scroll to position [36, 0]
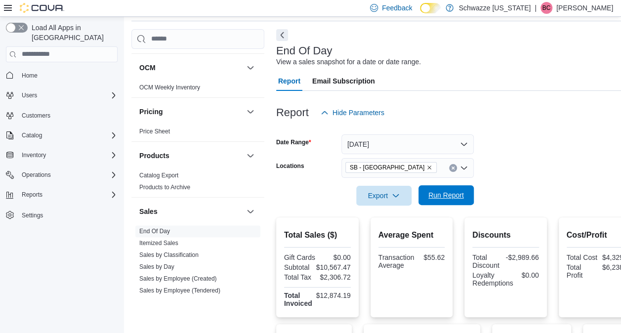
click at [452, 196] on span "Run Report" at bounding box center [446, 195] width 36 height 10
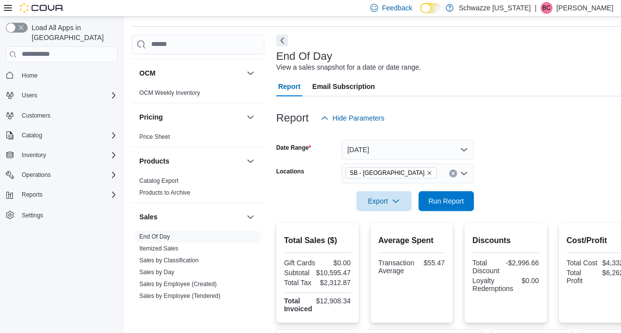
scroll to position [0, 0]
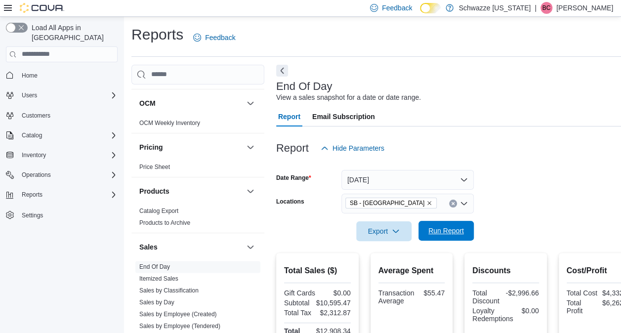
click at [448, 224] on span "Run Report" at bounding box center [445, 231] width 43 height 20
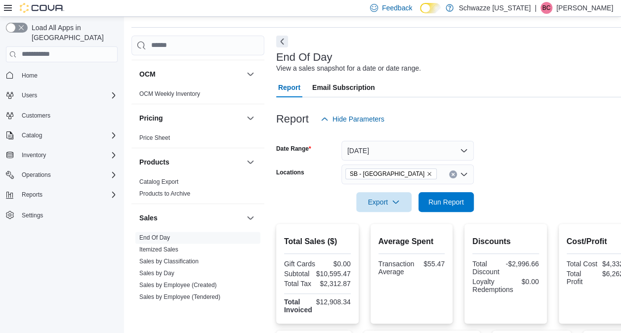
scroll to position [29, 0]
click at [439, 197] on span "Run Report" at bounding box center [445, 202] width 43 height 20
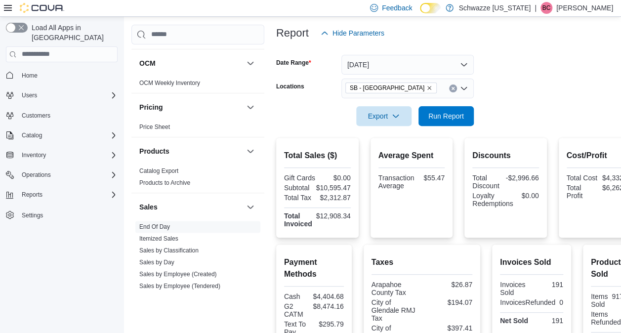
scroll to position [114, 0]
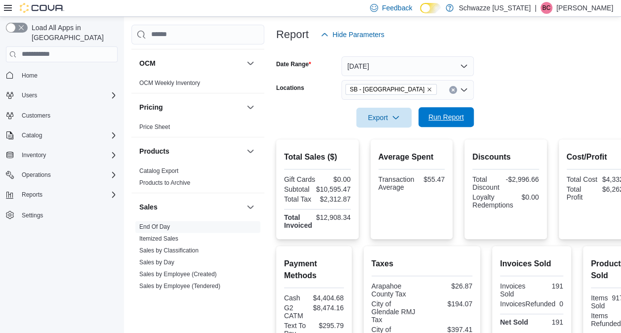
click at [437, 126] on span "Run Report" at bounding box center [445, 117] width 43 height 20
click at [457, 120] on span "Run Report" at bounding box center [446, 117] width 36 height 10
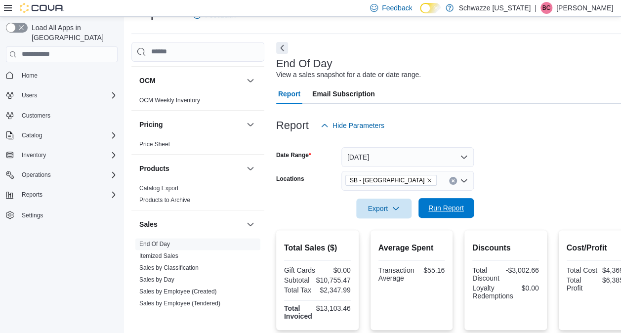
scroll to position [14, 0]
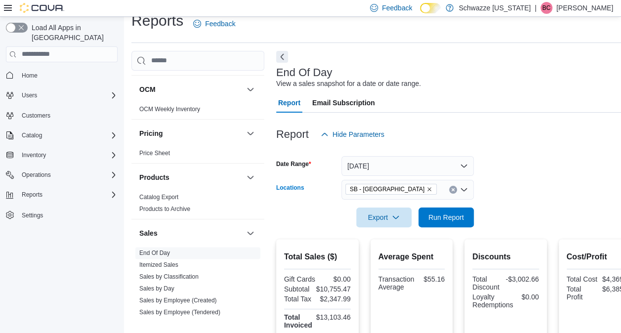
click at [452, 191] on icon "Clear input" at bounding box center [453, 190] width 4 height 4
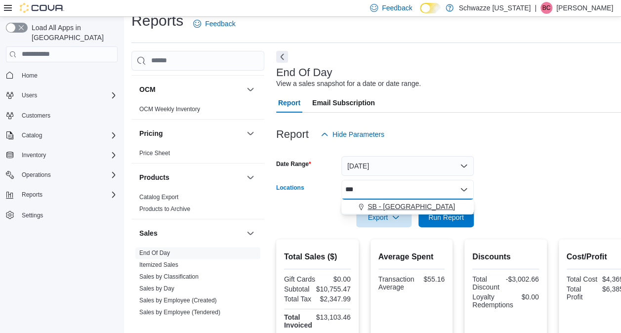
type input "***"
click at [391, 211] on span "SB - [GEOGRAPHIC_DATA]" at bounding box center [410, 206] width 87 height 10
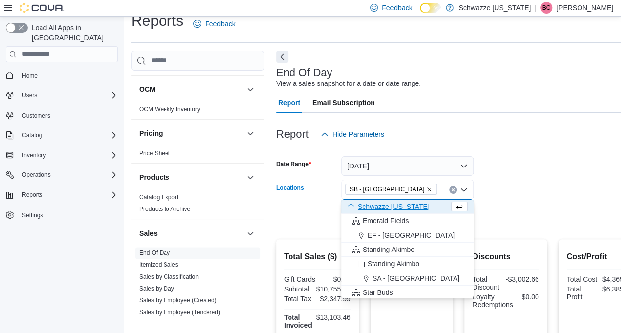
click at [484, 212] on form "Date Range [DATE] Locations SB - [GEOGRAPHIC_DATA] Combo box. Selected. SB - [G…" at bounding box center [458, 185] width 364 height 83
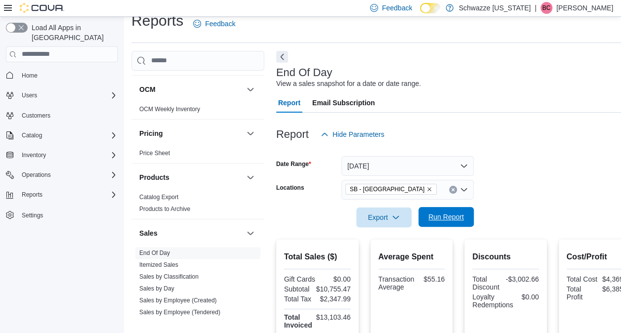
click at [447, 212] on span "Run Report" at bounding box center [445, 217] width 43 height 20
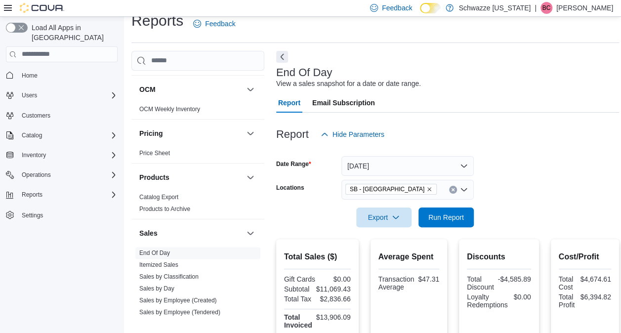
click at [426, 188] on icon "Remove SB - Federal Heights from selection in this group" at bounding box center [429, 189] width 6 height 6
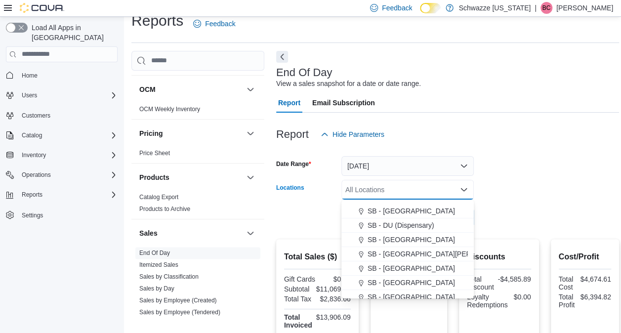
scroll to position [206, 0]
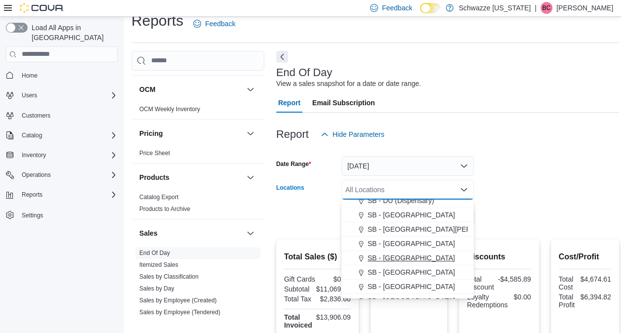
click at [382, 256] on span "SB - [GEOGRAPHIC_DATA]" at bounding box center [410, 258] width 87 height 10
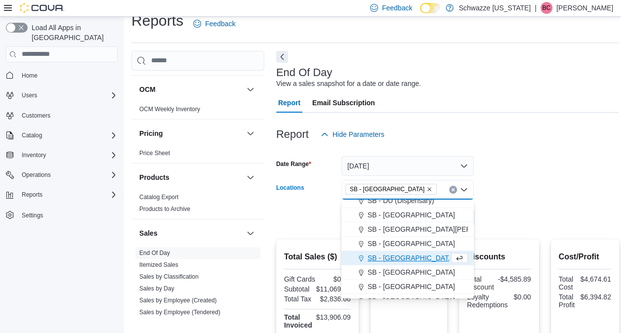
click at [497, 211] on form "Date Range [DATE] Locations [GEOGRAPHIC_DATA] - [GEOGRAPHIC_DATA] Combo box. Se…" at bounding box center [447, 185] width 343 height 83
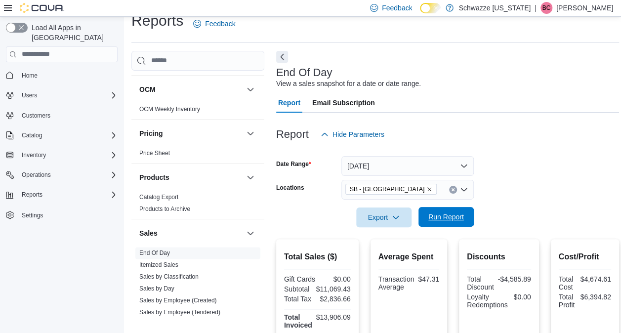
click at [461, 212] on span "Run Report" at bounding box center [446, 217] width 36 height 10
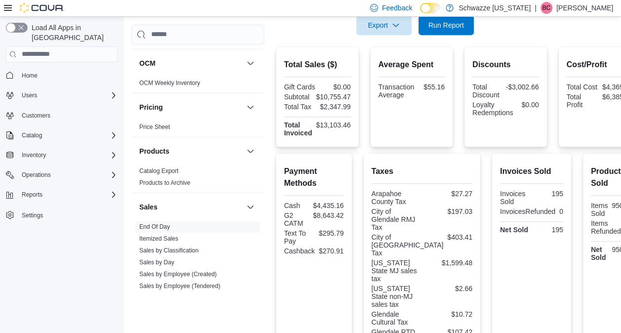
scroll to position [201, 0]
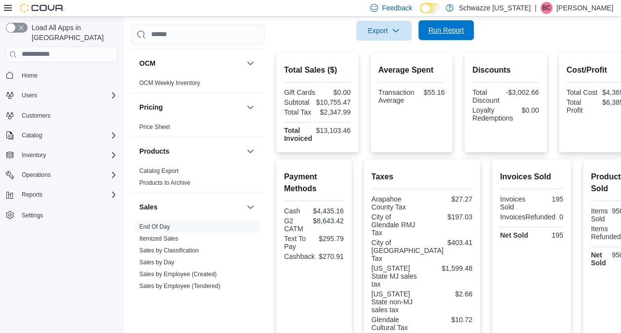
click at [444, 35] on span "Run Report" at bounding box center [445, 30] width 43 height 20
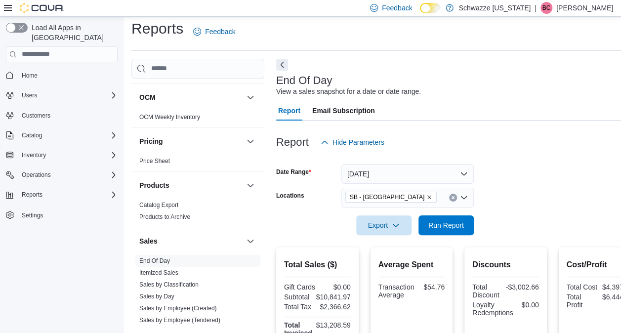
scroll to position [0, 0]
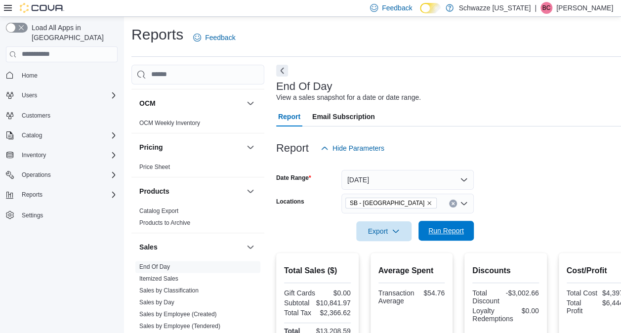
click at [444, 229] on span "Run Report" at bounding box center [446, 231] width 36 height 10
click at [392, 199] on span "SB - [GEOGRAPHIC_DATA]" at bounding box center [391, 203] width 82 height 10
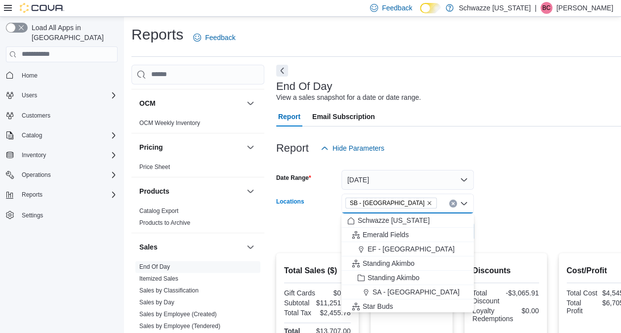
click at [426, 203] on icon "Remove SB - Glendale from selection in this group" at bounding box center [429, 203] width 6 height 6
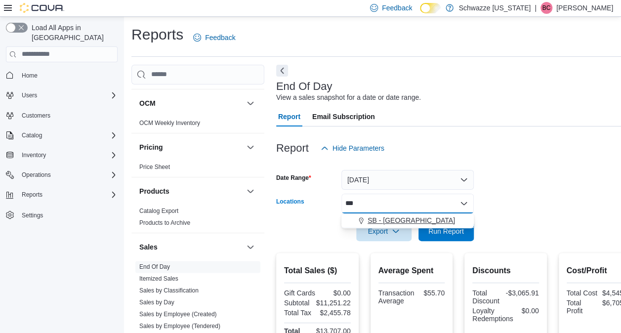
type input "***"
click at [402, 224] on span "SB - [GEOGRAPHIC_DATA]" at bounding box center [410, 220] width 87 height 10
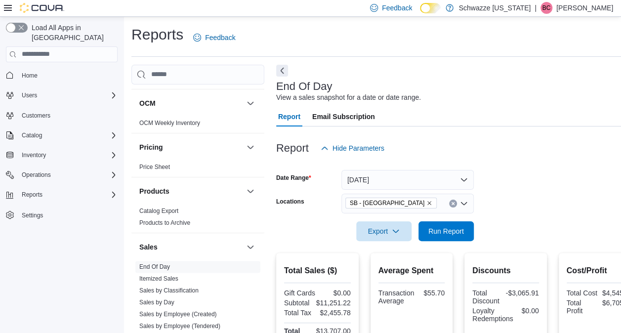
click at [515, 217] on div at bounding box center [458, 217] width 364 height 8
click at [448, 224] on span "Run Report" at bounding box center [445, 231] width 43 height 20
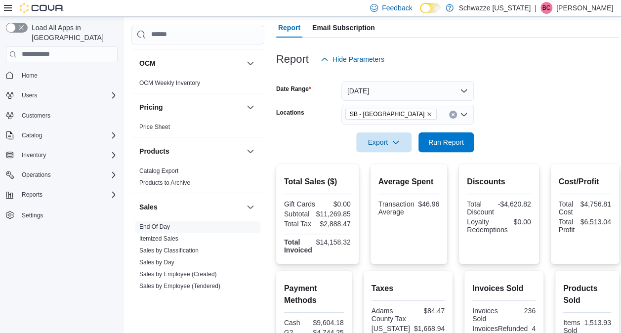
scroll to position [88, 0]
click at [451, 138] on span "Run Report" at bounding box center [446, 142] width 36 height 10
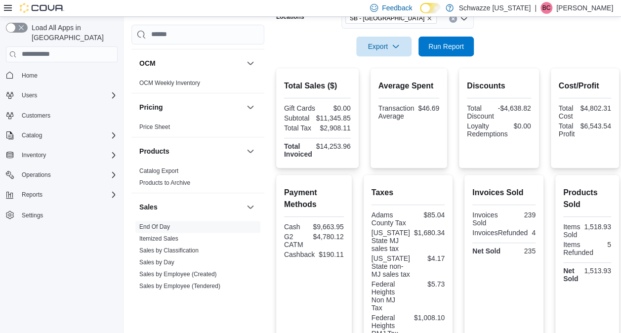
scroll to position [184, 0]
click at [432, 50] on span "Run Report" at bounding box center [446, 46] width 36 height 10
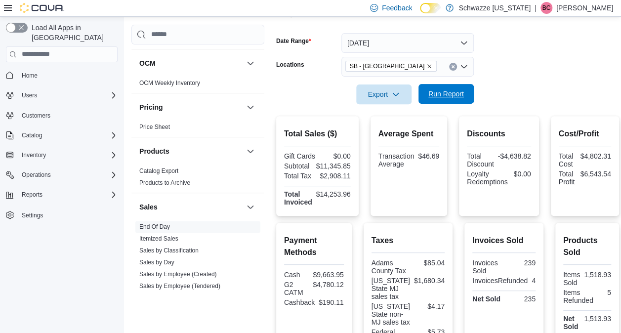
scroll to position [134, 0]
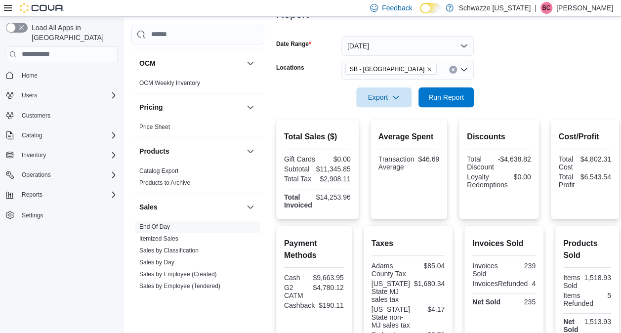
click at [426, 67] on icon "Remove SB - Federal Heights from selection in this group" at bounding box center [429, 69] width 6 height 6
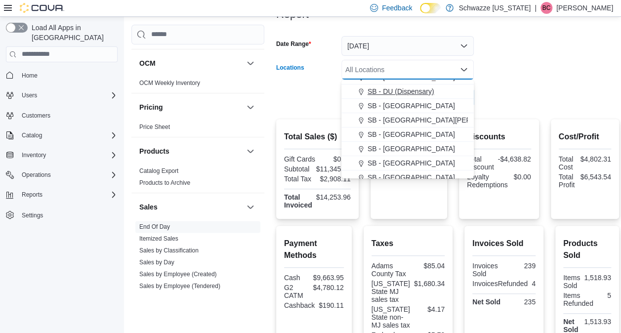
scroll to position [196, 0]
drag, startPoint x: 404, startPoint y: 154, endPoint x: 385, endPoint y: 145, distance: 20.8
click at [385, 145] on span "SB - [GEOGRAPHIC_DATA]" at bounding box center [410, 148] width 87 height 10
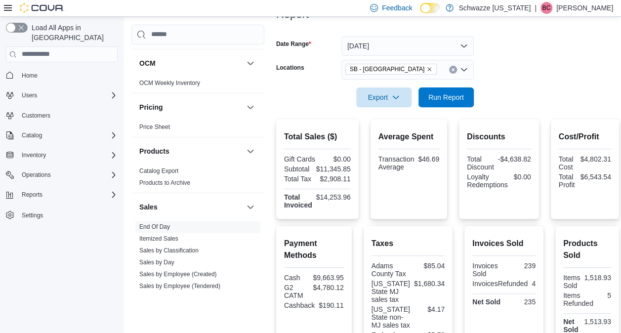
click at [492, 110] on div at bounding box center [447, 113] width 343 height 12
click at [445, 88] on span "Run Report" at bounding box center [445, 97] width 43 height 20
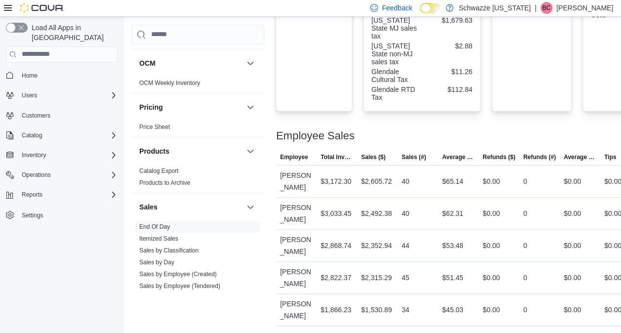
scroll to position [472, 0]
drag, startPoint x: 433, startPoint y: 215, endPoint x: 429, endPoint y: 209, distance: 6.9
click at [438, 209] on div "$62.31" at bounding box center [458, 212] width 40 height 20
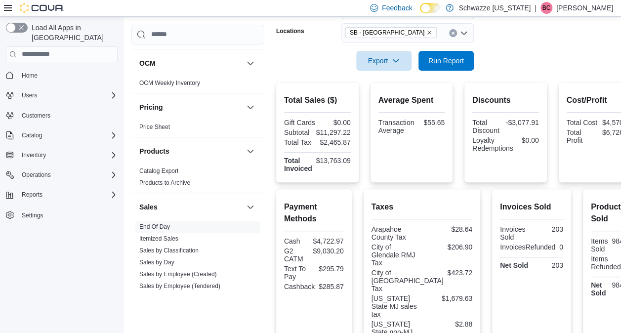
scroll to position [162, 0]
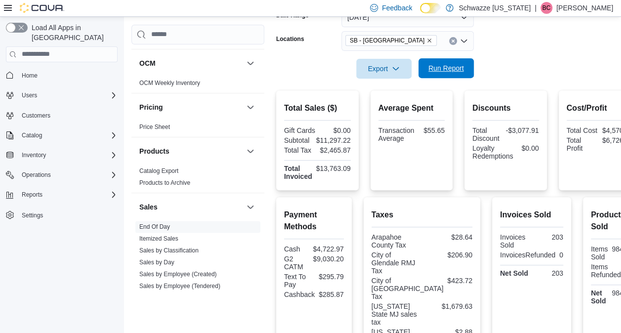
click at [470, 64] on button "Run Report" at bounding box center [445, 68] width 55 height 20
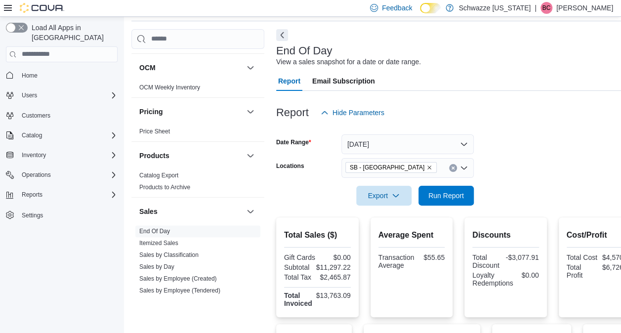
scroll to position [35, 0]
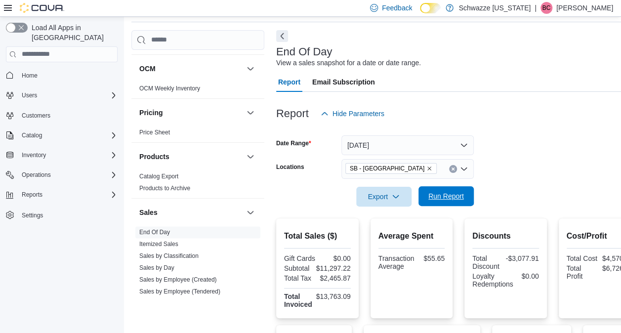
click at [465, 189] on span "Run Report" at bounding box center [445, 196] width 43 height 20
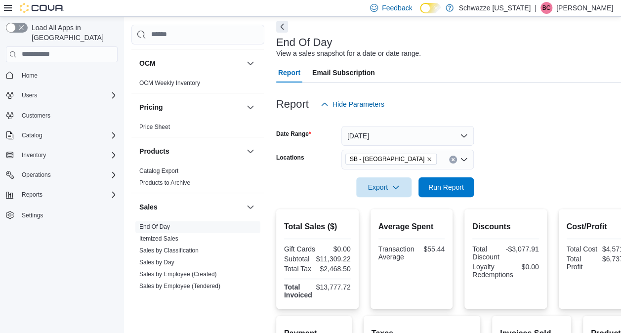
scroll to position [0, 0]
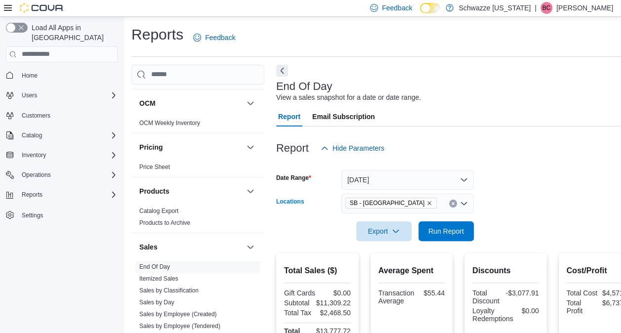
click at [427, 202] on icon "Remove SB - Glendale from selection in this group" at bounding box center [429, 203] width 4 height 4
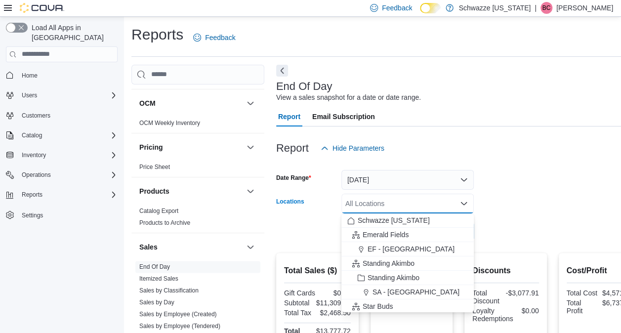
click at [391, 202] on div "All Locations" at bounding box center [407, 204] width 132 height 20
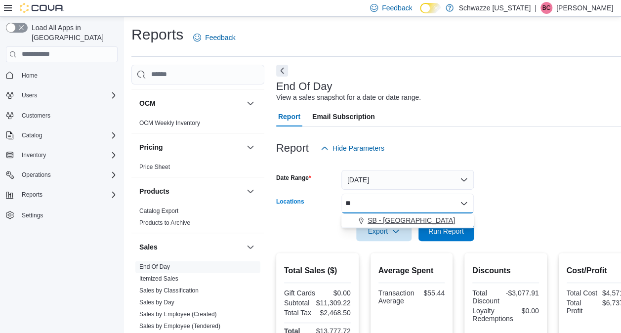
type input "**"
click at [400, 217] on span "SB - [GEOGRAPHIC_DATA]" at bounding box center [410, 220] width 87 height 10
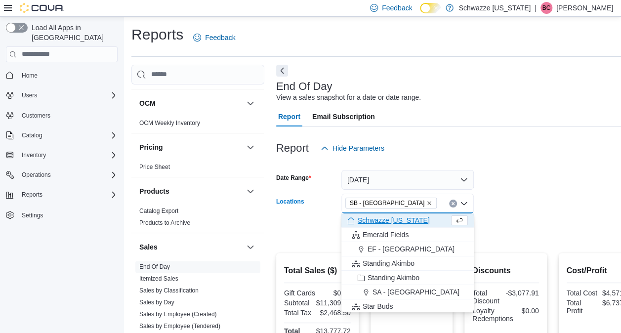
click at [508, 215] on div at bounding box center [458, 217] width 364 height 8
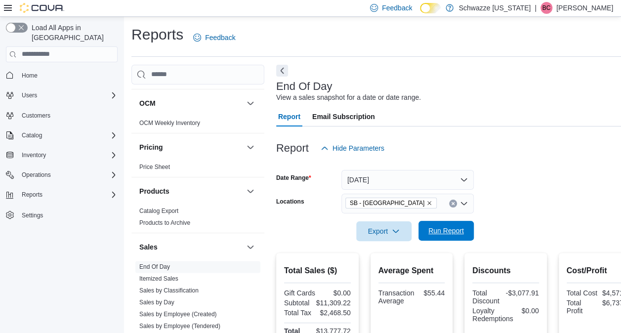
click at [443, 230] on span "Run Report" at bounding box center [446, 231] width 36 height 10
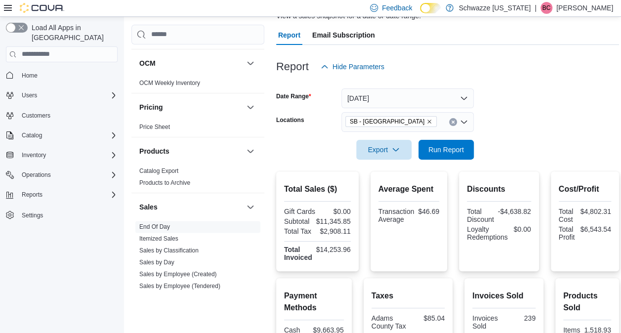
scroll to position [81, 0]
click at [426, 121] on icon "Remove SB - Federal Heights from selection in this group" at bounding box center [429, 122] width 6 height 6
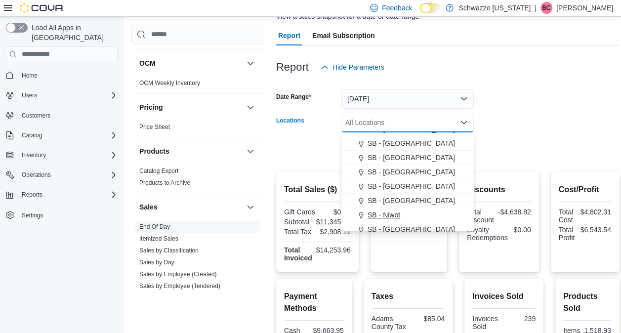
scroll to position [262, 0]
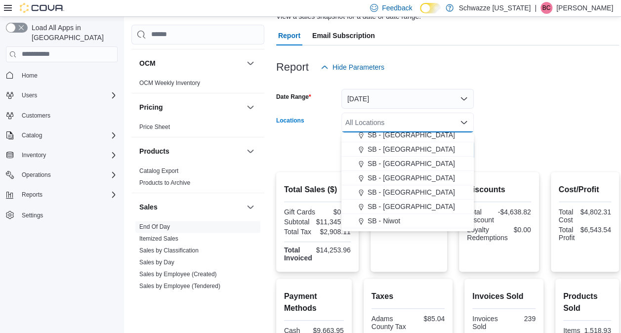
click at [310, 152] on div "Export Run Report" at bounding box center [375, 150] width 198 height 20
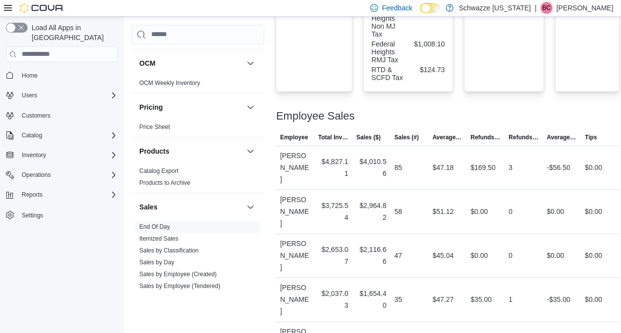
scroll to position [474, 0]
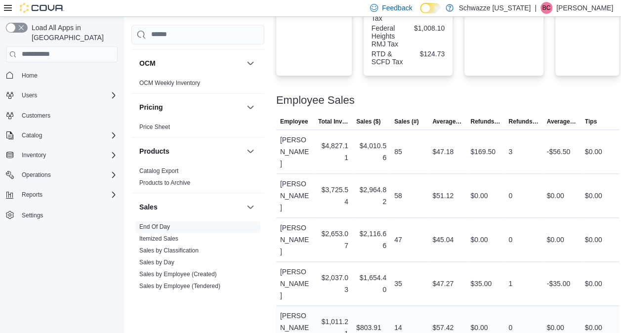
click at [402, 320] on td "Sales (#) 14" at bounding box center [409, 327] width 38 height 44
click at [432, 287] on td "Average Sale $47.27" at bounding box center [447, 283] width 38 height 44
click at [414, 261] on td "Sales (#) 35" at bounding box center [409, 283] width 38 height 44
click at [406, 245] on div "47" at bounding box center [409, 240] width 38 height 20
click at [421, 205] on div "58" at bounding box center [409, 196] width 38 height 20
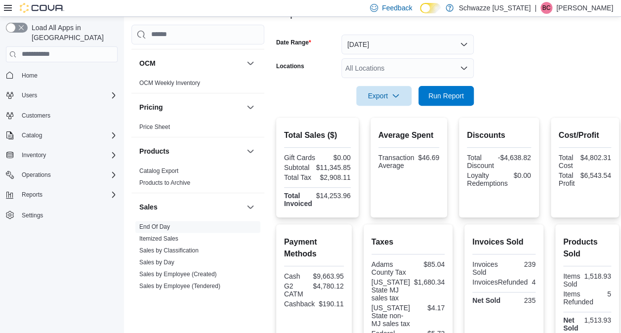
scroll to position [134, 0]
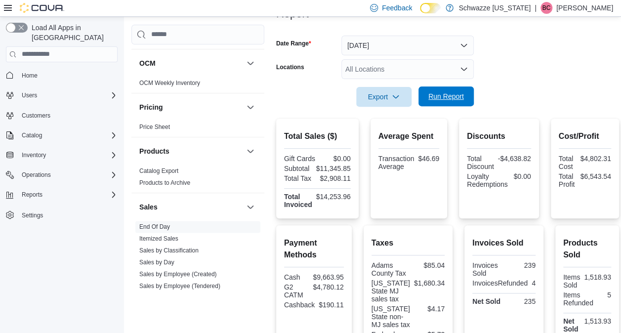
click at [438, 93] on span "Run Report" at bounding box center [446, 96] width 36 height 10
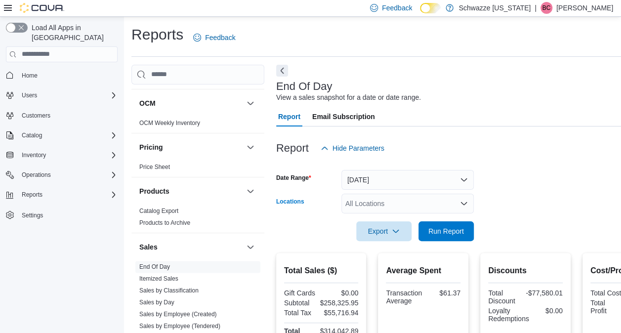
click at [377, 201] on div "All Locations" at bounding box center [407, 204] width 132 height 20
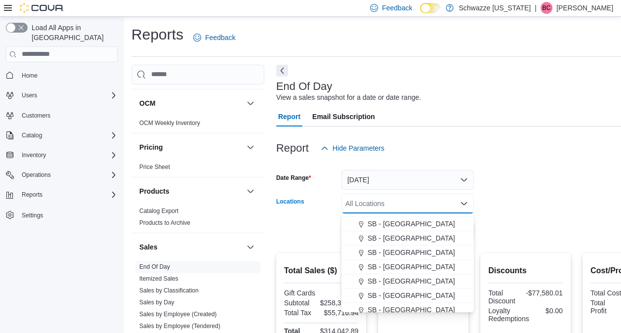
scroll to position [241, 0]
click at [395, 239] on span "SB - [GEOGRAPHIC_DATA]" at bounding box center [410, 237] width 87 height 10
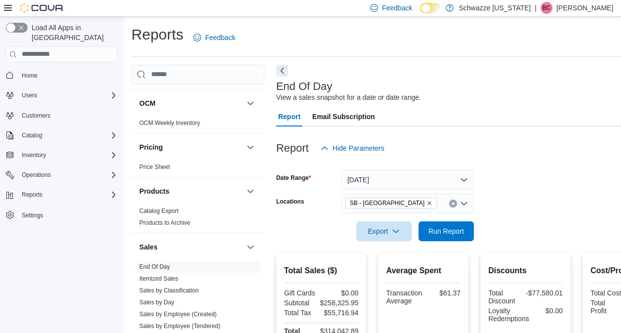
click at [518, 223] on form "Date Range [DATE] Locations [GEOGRAPHIC_DATA] - [GEOGRAPHIC_DATA] Export Run Re…" at bounding box center [474, 199] width 397 height 83
click at [455, 225] on span "Run Report" at bounding box center [445, 231] width 43 height 20
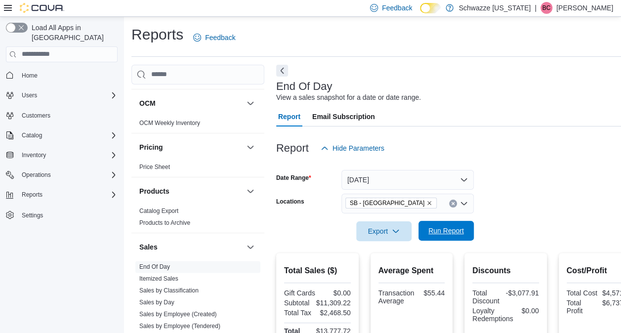
click at [449, 221] on span "Run Report" at bounding box center [445, 231] width 43 height 20
click at [460, 234] on span "Run Report" at bounding box center [446, 231] width 36 height 10
click at [457, 228] on span "Run Report" at bounding box center [446, 231] width 36 height 10
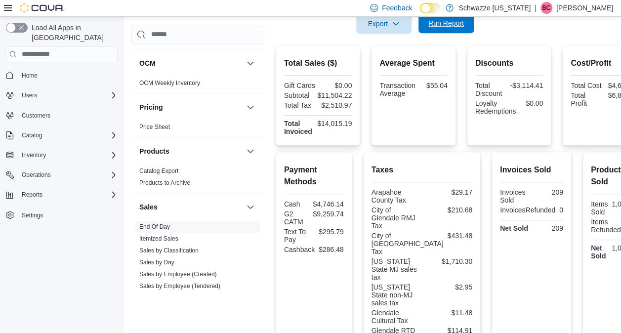
scroll to position [201, 0]
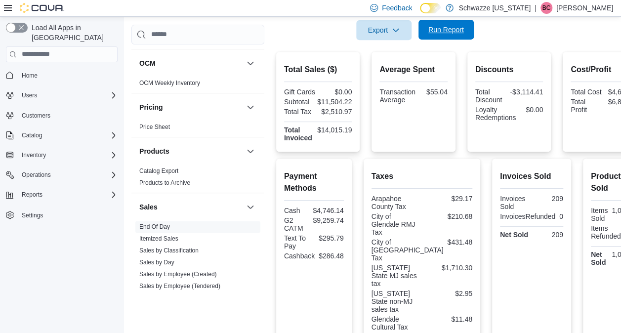
click at [438, 36] on span "Run Report" at bounding box center [445, 30] width 43 height 20
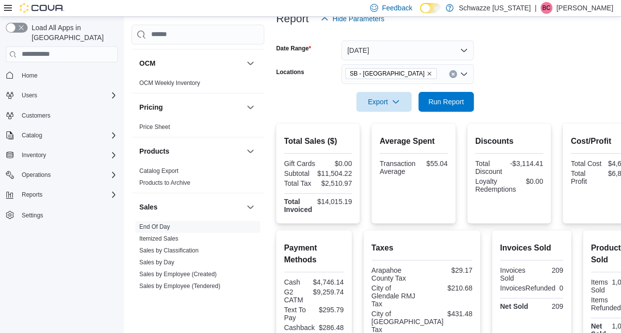
scroll to position [129, 0]
click at [426, 72] on icon "Remove SB - Glendale from selection in this group" at bounding box center [429, 74] width 6 height 6
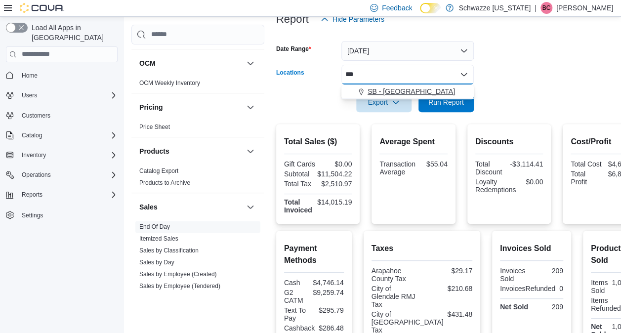
type input "***"
click at [386, 88] on span "SB - [GEOGRAPHIC_DATA]" at bounding box center [410, 91] width 87 height 10
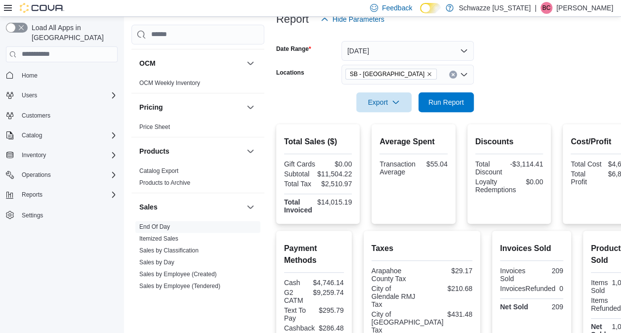
click at [515, 99] on form "Date Range [DATE] Locations SB - [GEOGRAPHIC_DATA] Export Run Report" at bounding box center [461, 70] width 370 height 83
click at [469, 102] on button "Run Report" at bounding box center [445, 102] width 55 height 20
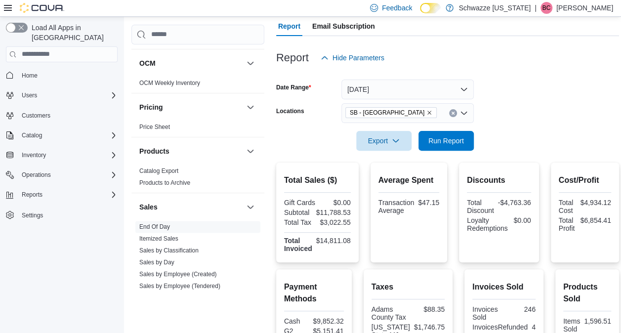
scroll to position [87, 0]
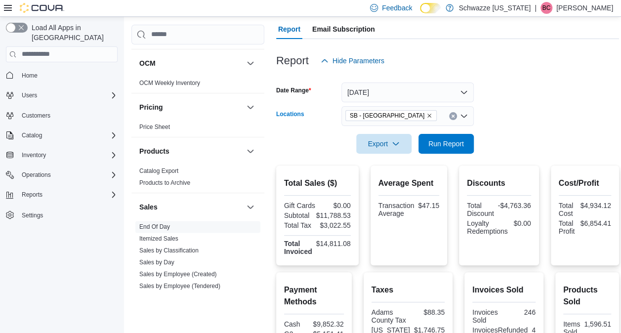
click at [427, 116] on icon "Remove SB - Federal Heights from selection in this group" at bounding box center [429, 116] width 4 height 4
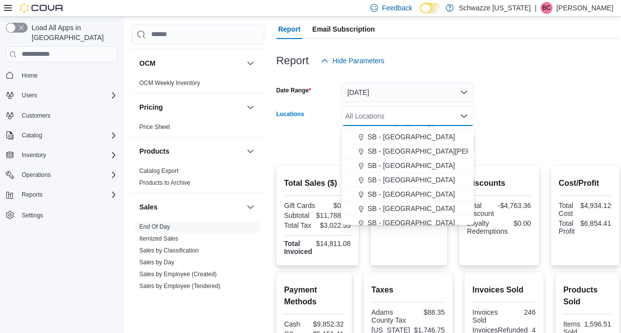
scroll to position [211, 0]
click at [388, 177] on span "SB - [GEOGRAPHIC_DATA]" at bounding box center [410, 179] width 87 height 10
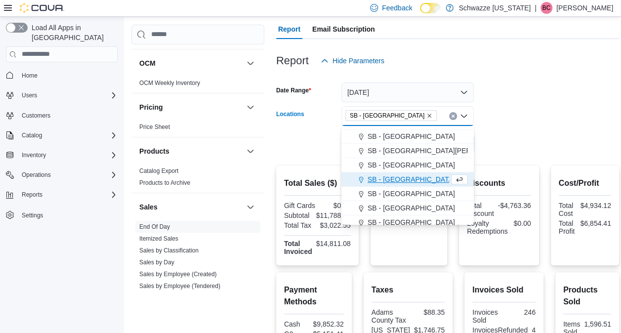
click at [492, 158] on div at bounding box center [447, 160] width 343 height 12
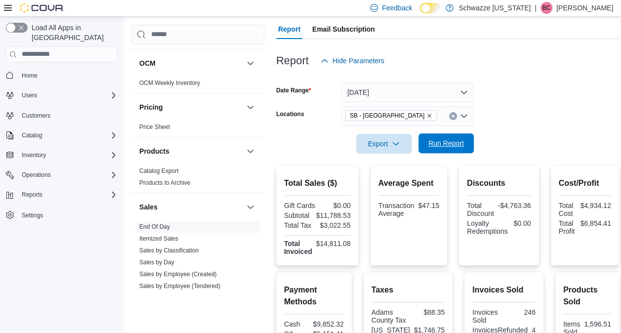
click at [438, 148] on span "Run Report" at bounding box center [445, 143] width 43 height 20
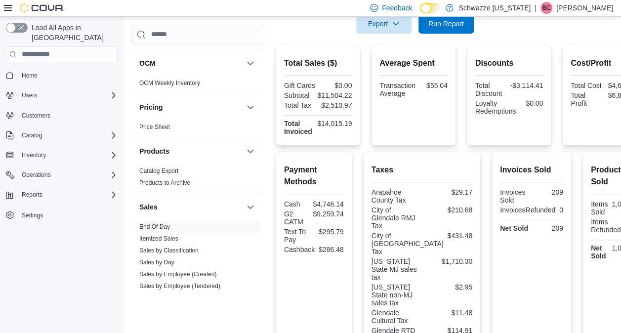
scroll to position [174, 0]
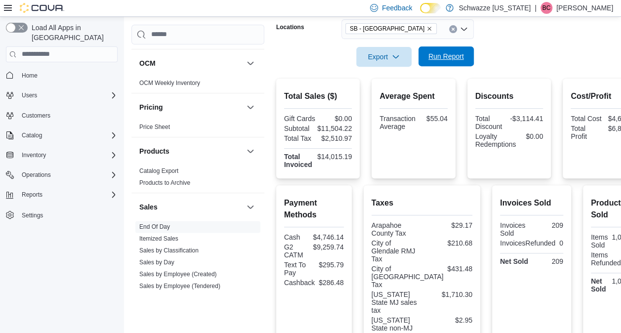
click at [450, 57] on span "Run Report" at bounding box center [446, 56] width 36 height 10
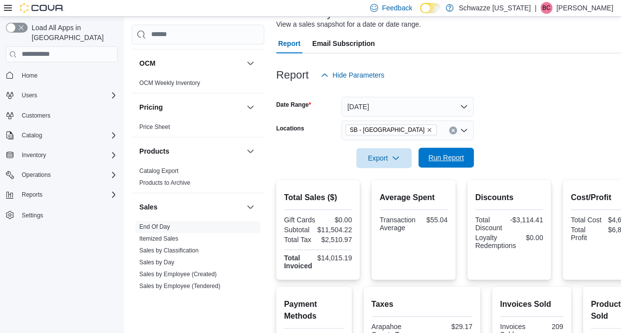
scroll to position [64, 0]
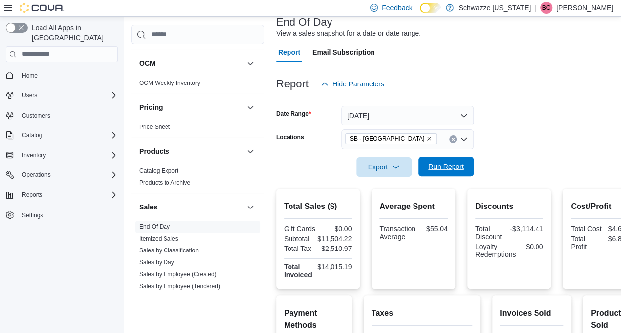
click at [461, 166] on span "Run Report" at bounding box center [446, 166] width 36 height 10
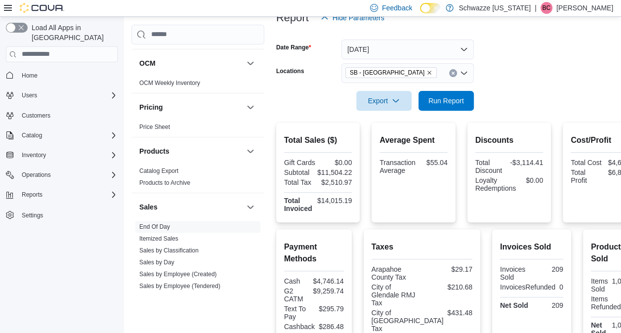
scroll to position [124, 0]
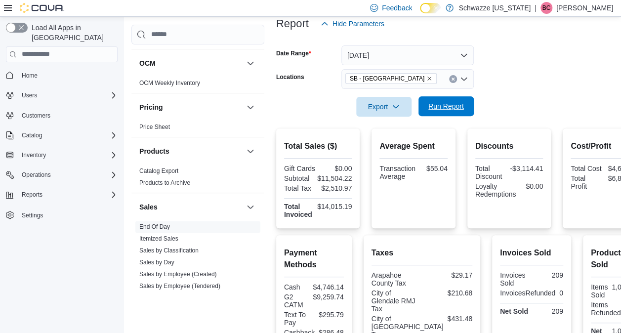
click at [439, 101] on span "Run Report" at bounding box center [445, 106] width 43 height 20
click at [427, 77] on icon "Remove SB - Glendale from selection in this group" at bounding box center [429, 79] width 4 height 4
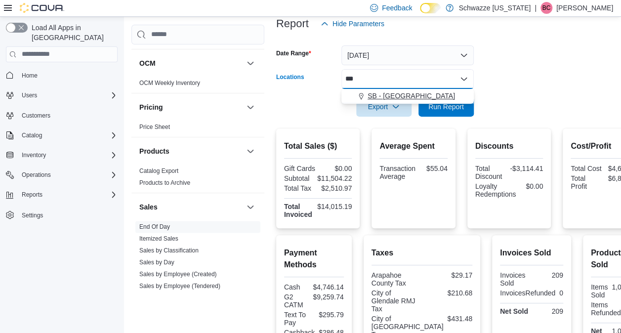
type input "***"
click at [391, 94] on span "SB - [GEOGRAPHIC_DATA]" at bounding box center [410, 96] width 87 height 10
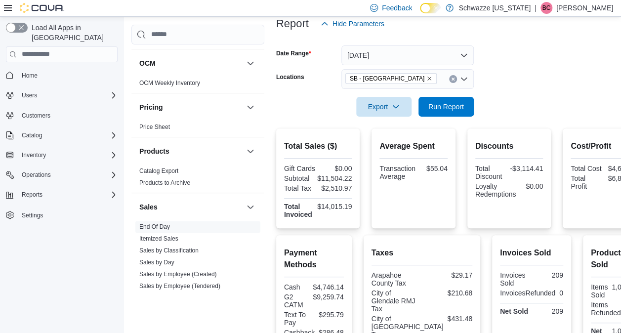
click at [484, 105] on form "Date Range [DATE] Locations SB - [GEOGRAPHIC_DATA] Export Run Report" at bounding box center [461, 75] width 370 height 83
click at [462, 107] on span "Run Report" at bounding box center [446, 106] width 36 height 10
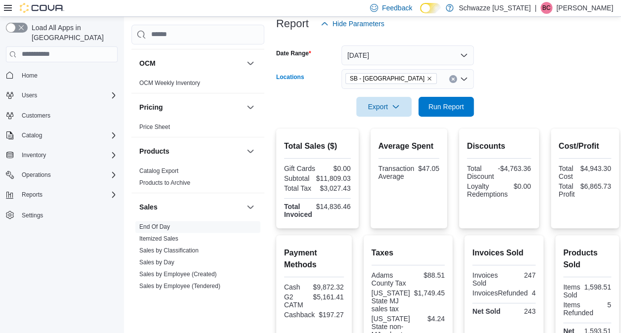
click at [426, 76] on icon "Remove SB - Federal Heights from selection in this group" at bounding box center [429, 79] width 6 height 6
click at [496, 93] on div at bounding box center [447, 93] width 343 height 8
click at [406, 76] on div "All Locations" at bounding box center [407, 79] width 132 height 20
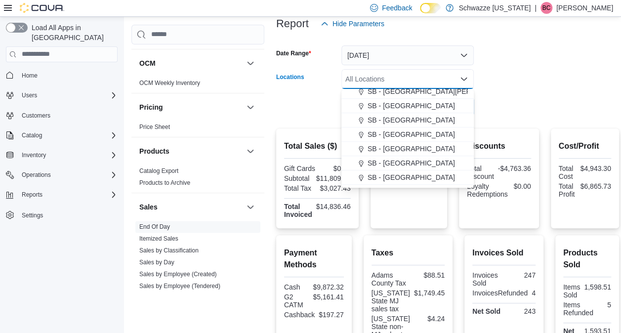
scroll to position [235, 0]
click at [400, 119] on span "SB - [GEOGRAPHIC_DATA]" at bounding box center [410, 119] width 87 height 10
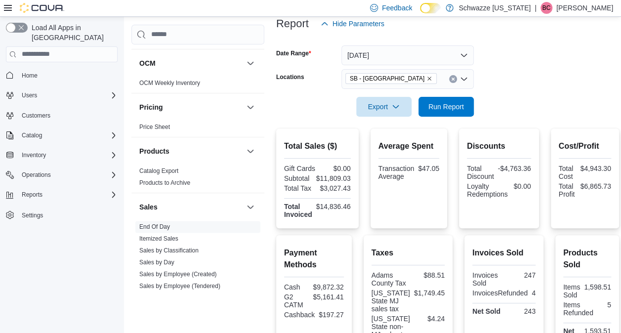
click at [485, 118] on div at bounding box center [447, 123] width 343 height 12
click at [438, 96] on div at bounding box center [447, 93] width 343 height 8
click at [439, 101] on span "Run Report" at bounding box center [445, 106] width 43 height 20
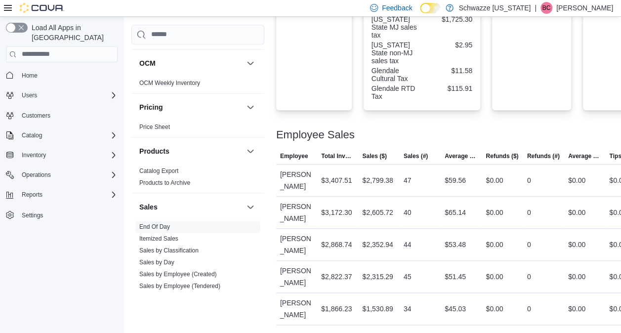
scroll to position [464, 0]
drag, startPoint x: 461, startPoint y: 149, endPoint x: 433, endPoint y: 144, distance: 29.1
click at [433, 141] on div "Employee Sales" at bounding box center [461, 135] width 370 height 12
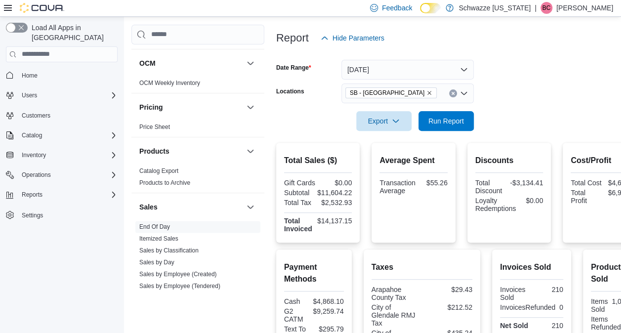
scroll to position [110, 0]
click at [449, 117] on span "Run Report" at bounding box center [446, 121] width 36 height 10
